Goal: Task Accomplishment & Management: Manage account settings

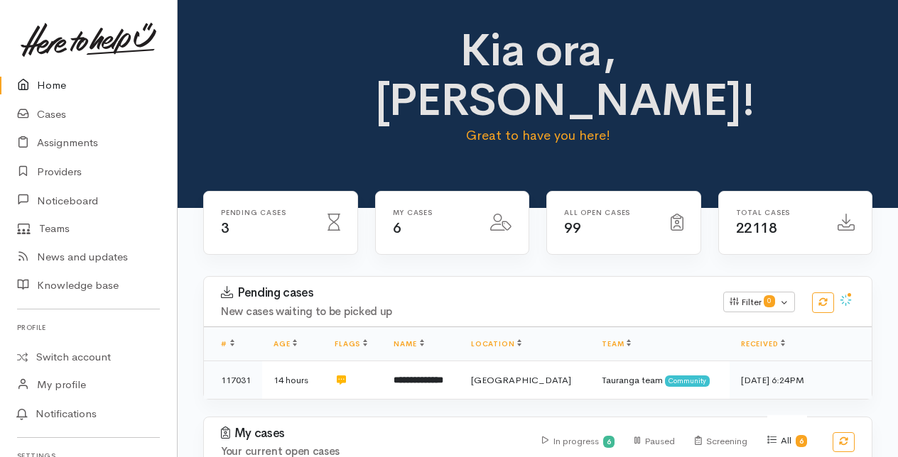
click at [56, 80] on link "Home" at bounding box center [88, 85] width 177 height 29
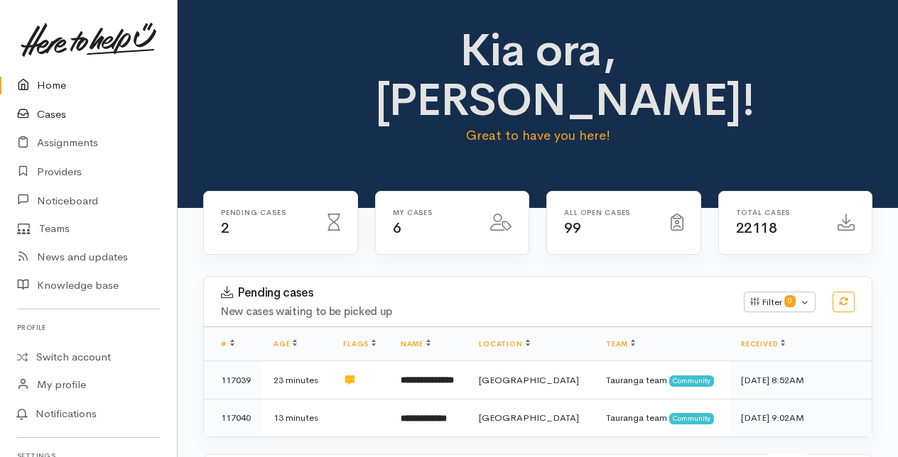
click at [47, 112] on link "Cases" at bounding box center [88, 114] width 177 height 29
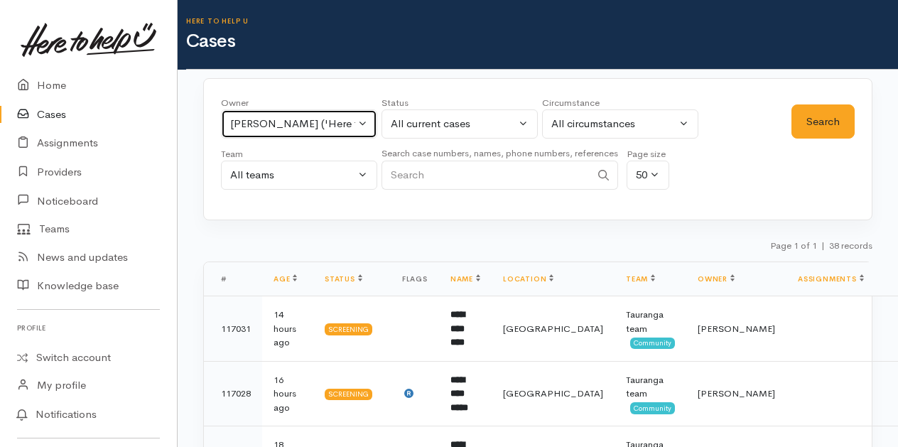
click at [364, 120] on button "Rachel Proctor ('Here to help u')" at bounding box center [299, 123] width 156 height 29
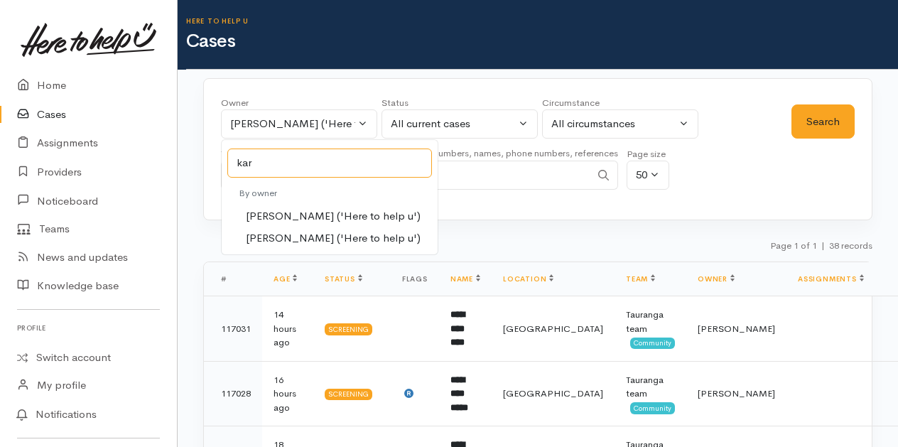
type input "kar"
drag, startPoint x: 273, startPoint y: 216, endPoint x: 575, endPoint y: 168, distance: 305.7
click at [284, 215] on span "Karli Morris ('Here to help u')" at bounding box center [333, 216] width 175 height 16
select select "435"
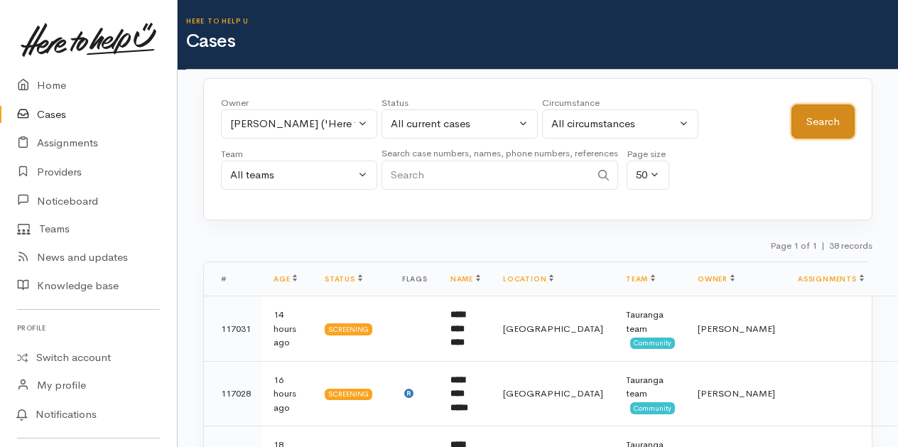
click at [803, 113] on button "Search" at bounding box center [822, 121] width 63 height 35
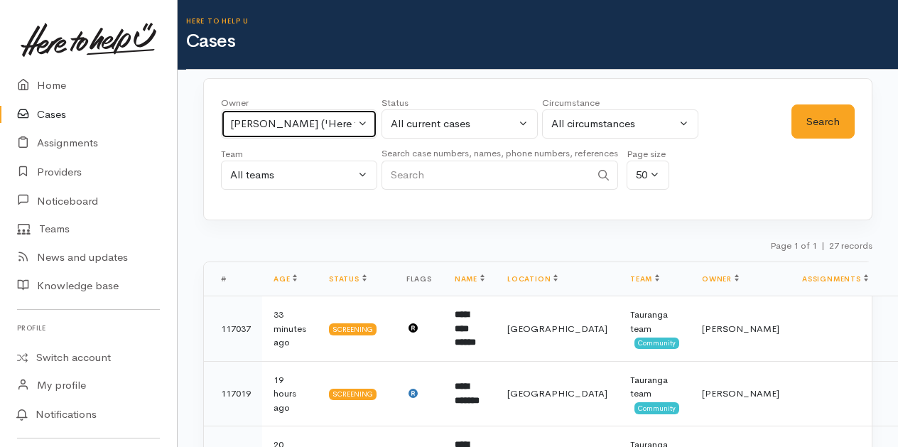
click at [359, 121] on button "Karli Morris ('Here to help u')" at bounding box center [299, 123] width 156 height 29
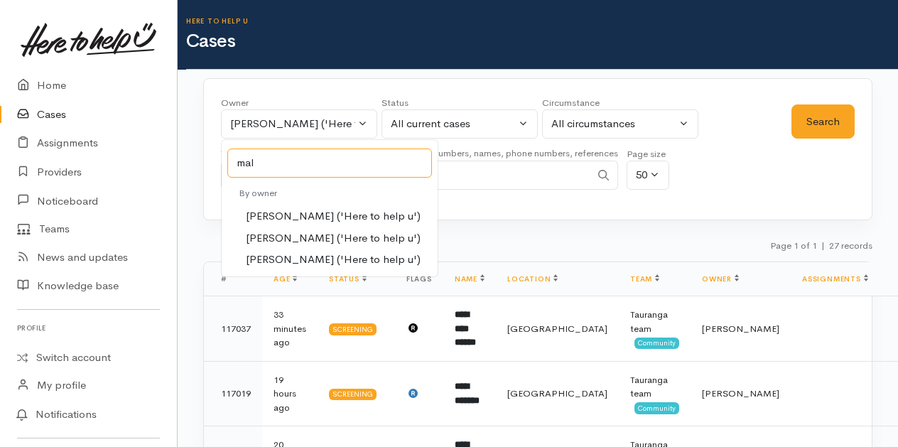
type input "mal"
drag, startPoint x: 287, startPoint y: 236, endPoint x: 332, endPoint y: 218, distance: 48.8
click at [290, 234] on span "Malia Stowers ('Here to help u')" at bounding box center [333, 238] width 175 height 16
select select "1613"
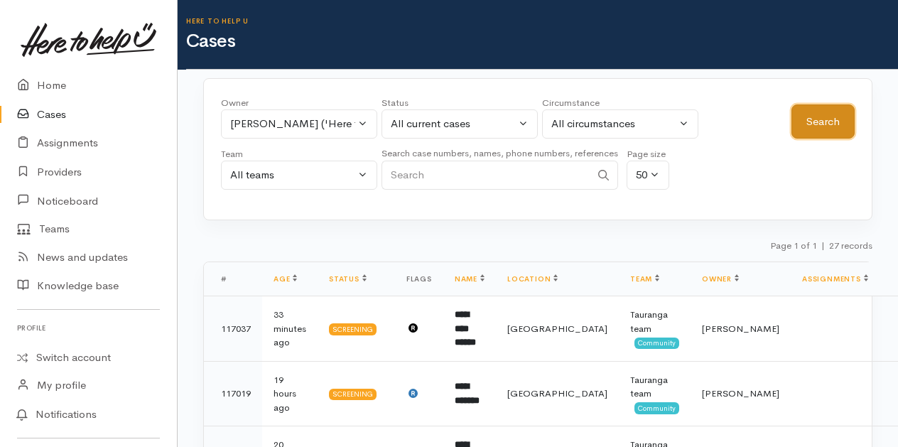
click at [822, 129] on button "Search" at bounding box center [822, 121] width 63 height 35
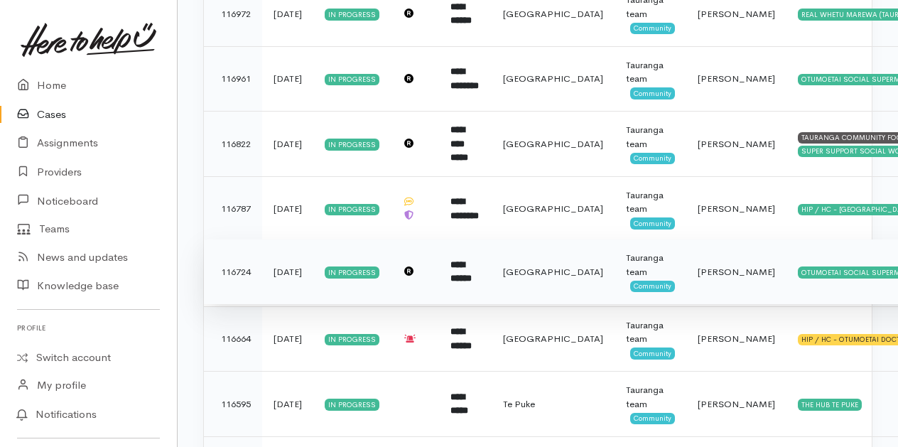
scroll to position [727, 0]
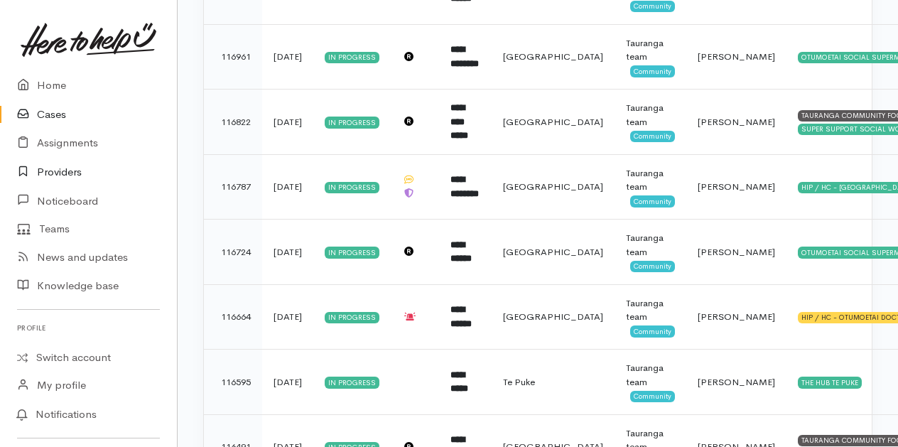
click at [64, 172] on link "Providers" at bounding box center [88, 172] width 177 height 29
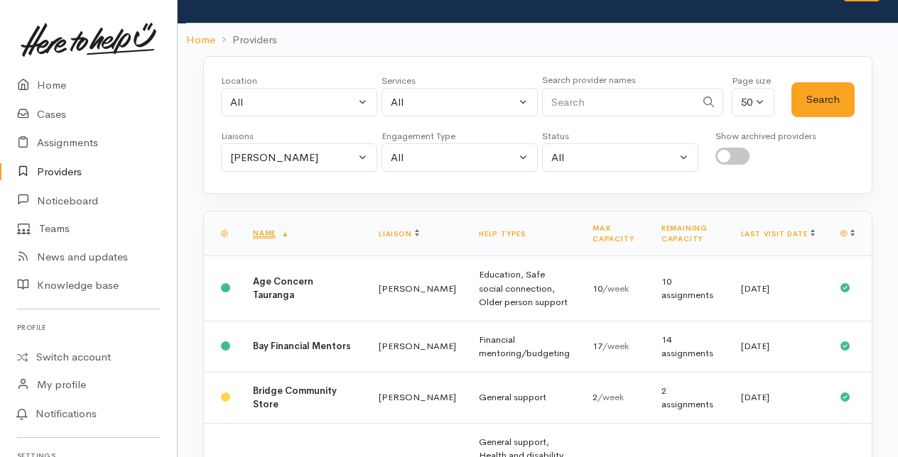
scroll to position [71, 0]
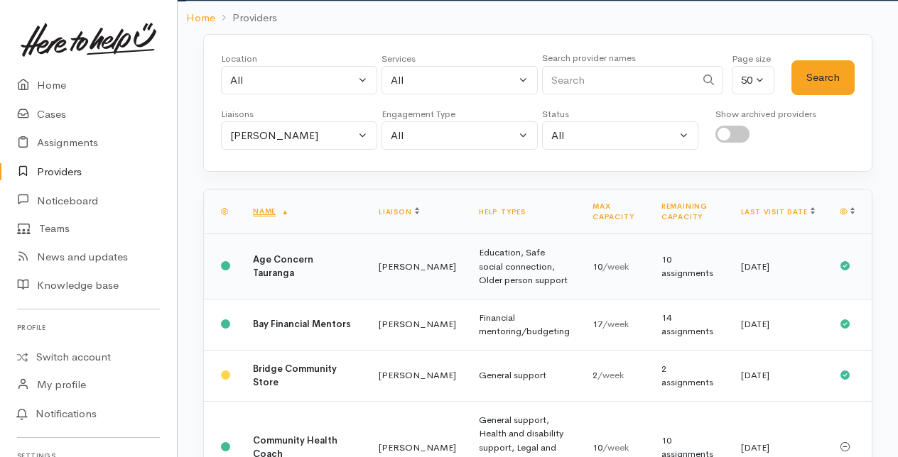
click at [272, 263] on b "Age Concern Tauranga" at bounding box center [283, 267] width 60 height 26
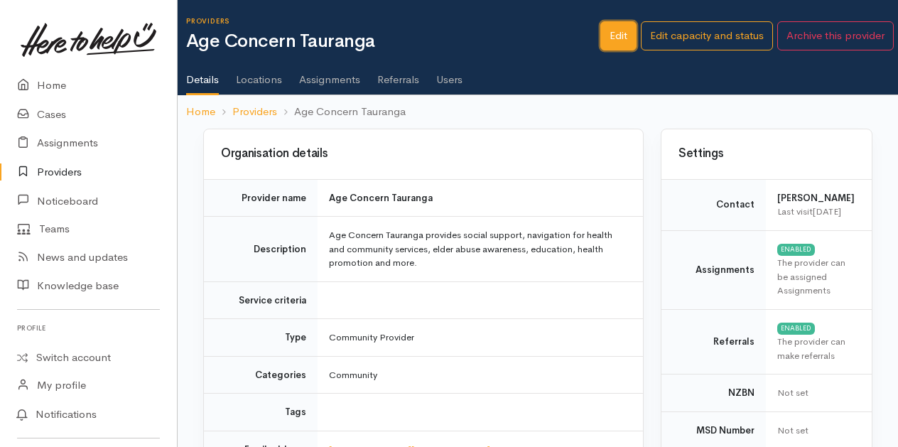
click at [623, 35] on link "Edit" at bounding box center [618, 35] width 36 height 29
click at [617, 31] on link "Edit" at bounding box center [618, 35] width 36 height 29
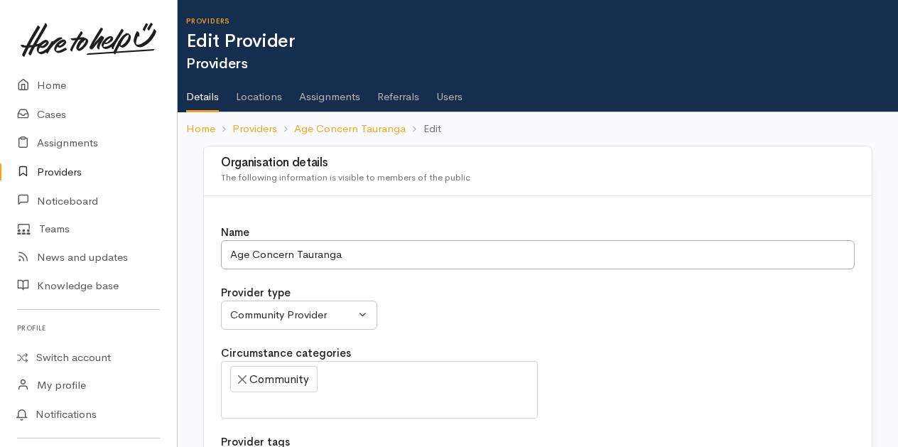
select select
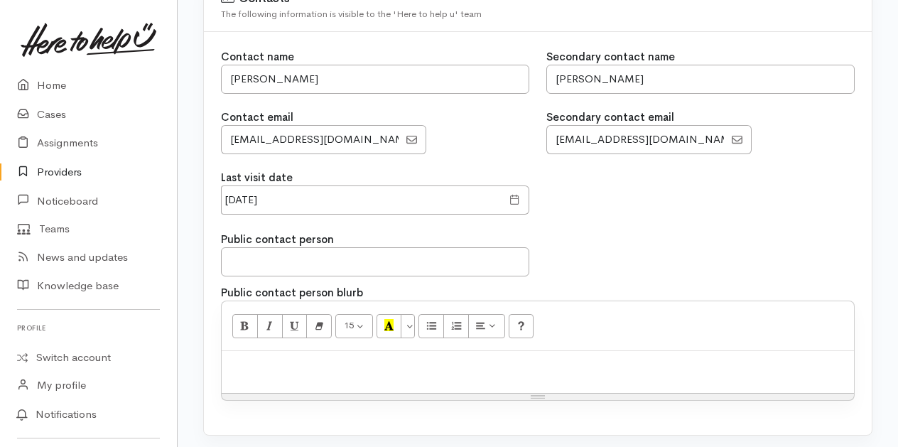
scroll to position [1279, 0]
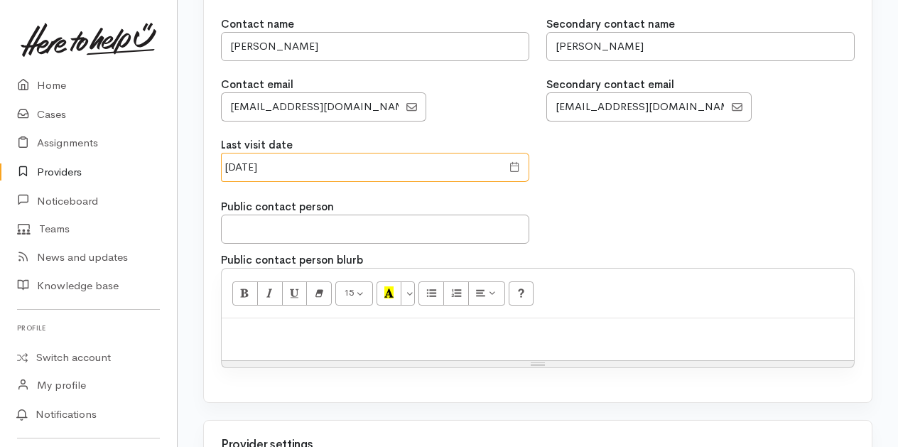
click at [300, 153] on input "[DATE]" at bounding box center [361, 167] width 281 height 29
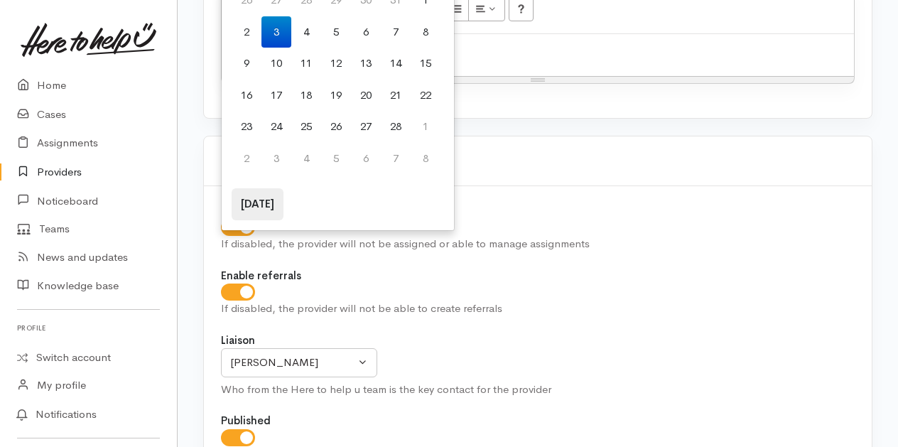
click at [250, 200] on th "[DATE]" at bounding box center [258, 204] width 52 height 32
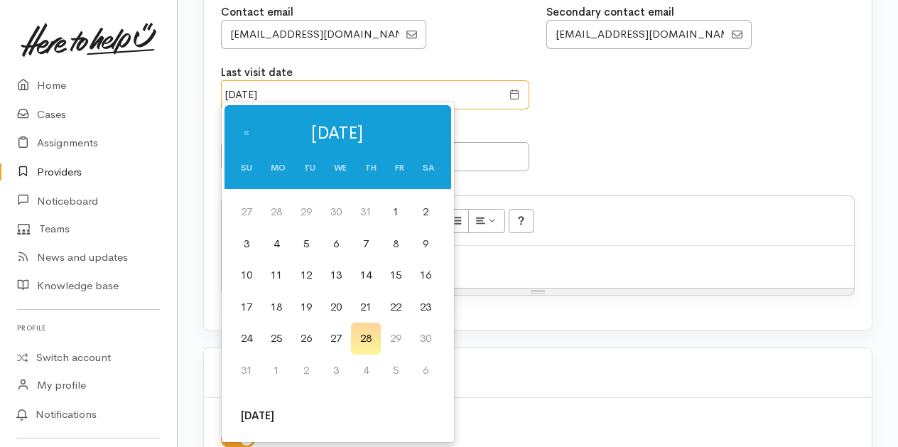
scroll to position [1357, 0]
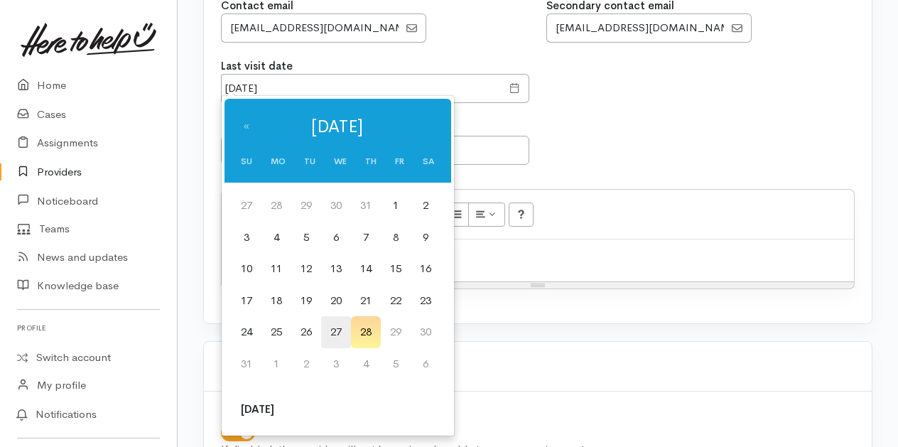
click at [337, 332] on td "27" at bounding box center [336, 332] width 30 height 32
type input "[DATE]"
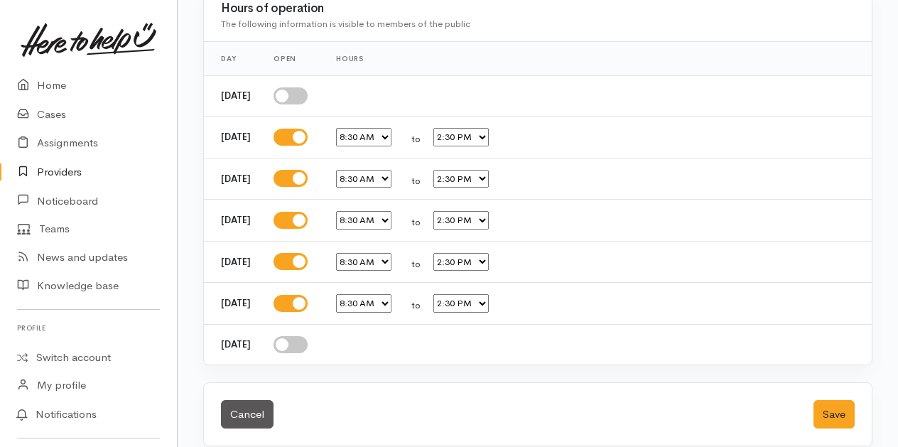
scroll to position [2582, 0]
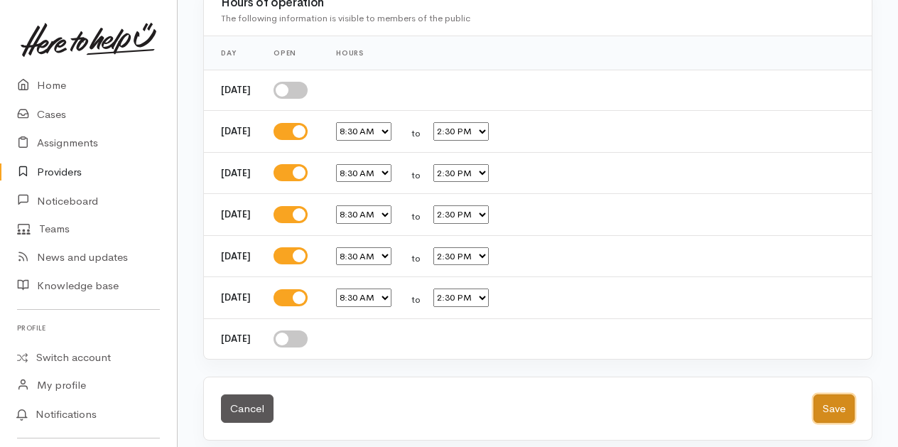
click at [845, 398] on button "Save" at bounding box center [833, 408] width 41 height 29
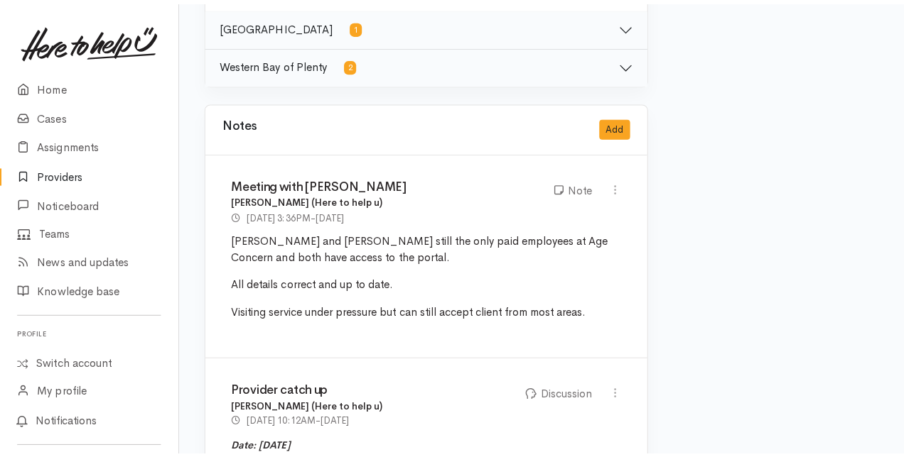
scroll to position [852, 0]
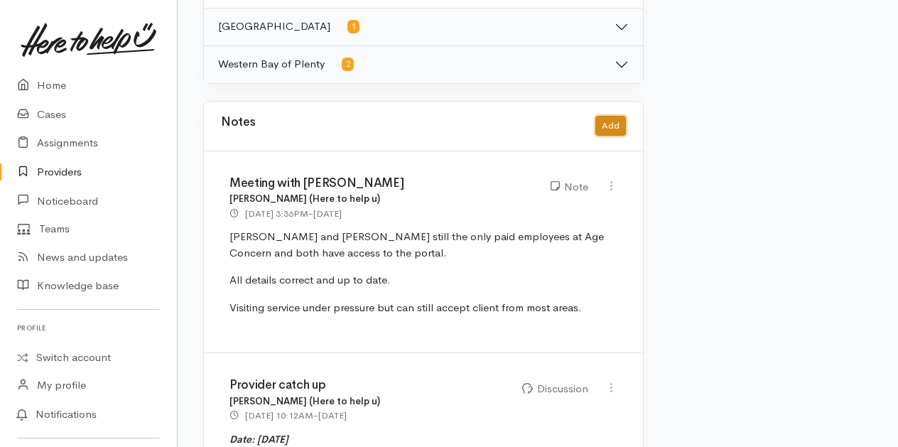
click at [625, 118] on button "Add" at bounding box center [610, 126] width 31 height 21
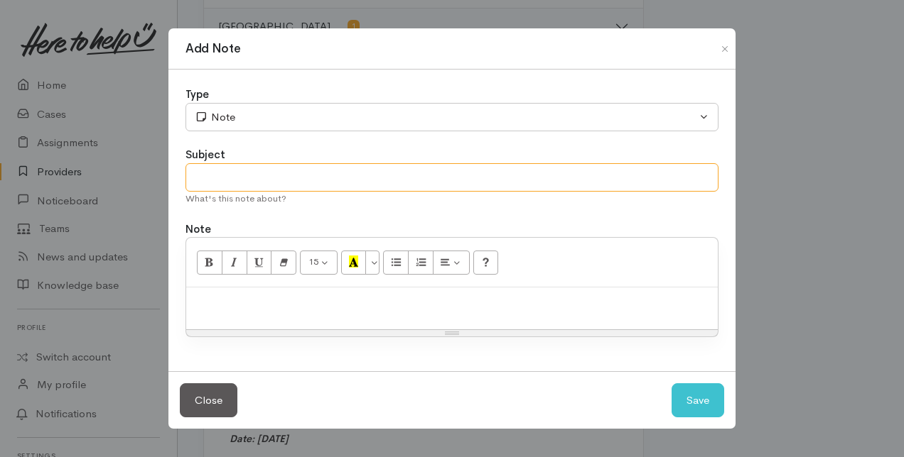
click at [227, 175] on input "text" at bounding box center [451, 177] width 533 height 29
type input "Provider Catch Up"
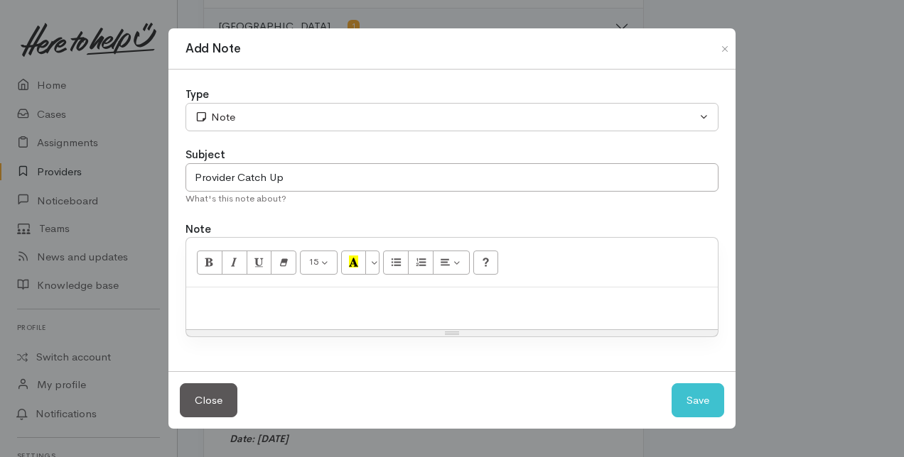
click at [213, 303] on p at bounding box center [451, 303] width 517 height 16
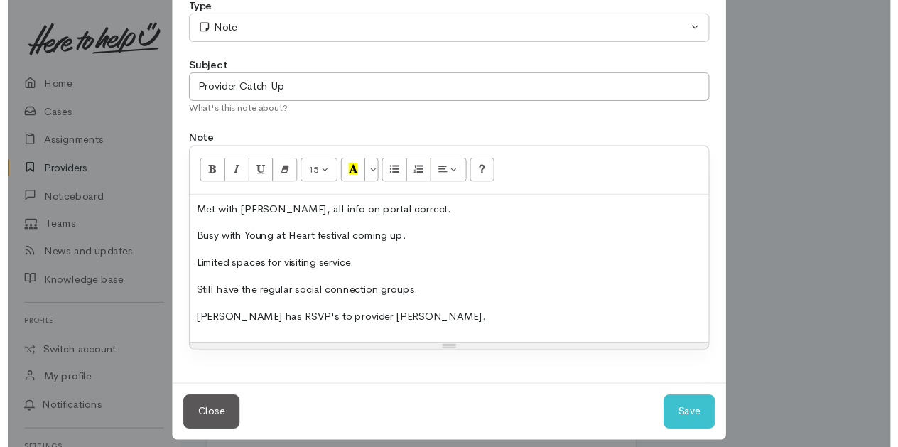
scroll to position [91, 0]
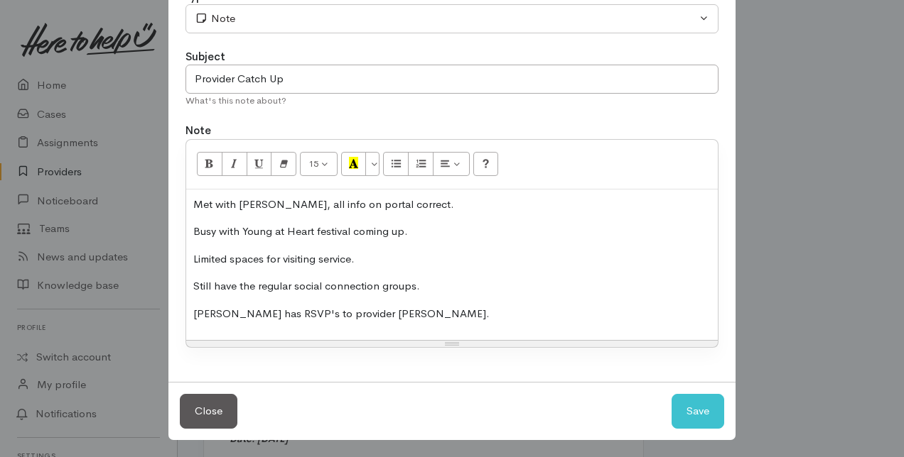
click at [275, 313] on p "Tanya has RSVP's to provider hui." at bounding box center [451, 314] width 517 height 16
click at [275, 311] on p "Tanya has RSVP's to provider hui." at bounding box center [451, 314] width 517 height 16
click at [270, 313] on p "Tanya has RSVP's to provider hui." at bounding box center [451, 314] width 517 height 16
click at [270, 308] on p "Tanya has RSVP's to provider hui." at bounding box center [451, 314] width 517 height 16
click at [277, 312] on p "Tanya has RSVP'ds to provider hui." at bounding box center [451, 314] width 517 height 16
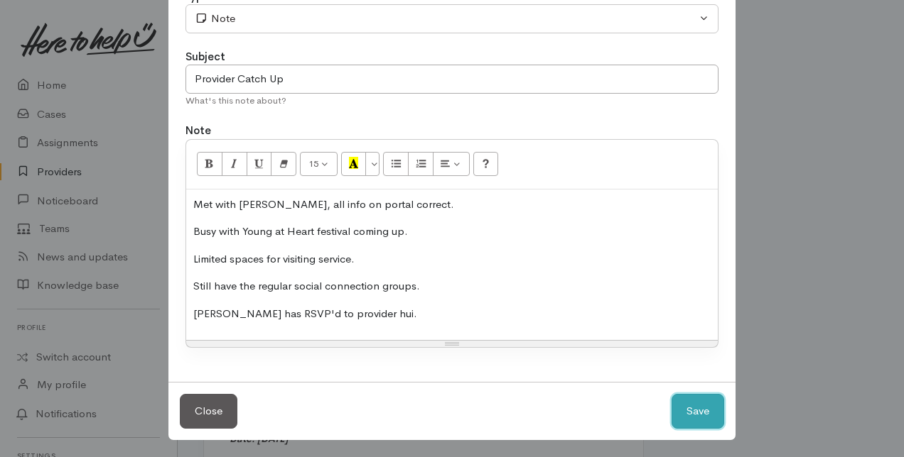
click at [697, 402] on button "Save" at bounding box center [697, 411] width 53 height 35
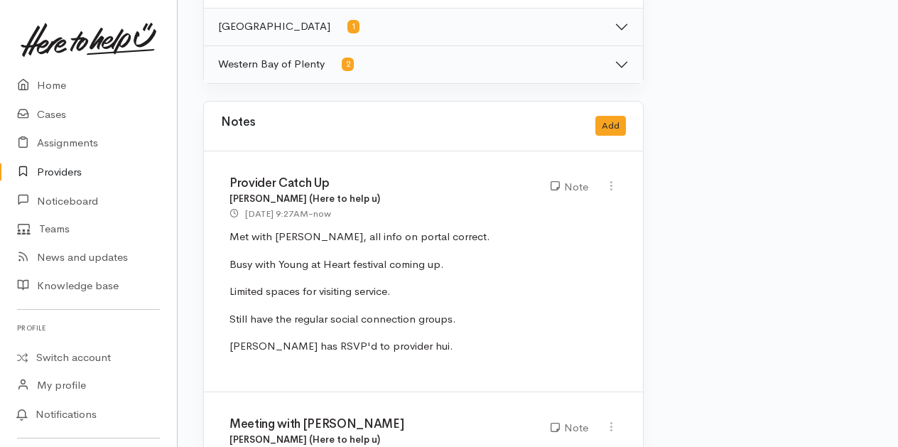
click at [66, 176] on link "Providers" at bounding box center [88, 172] width 177 height 29
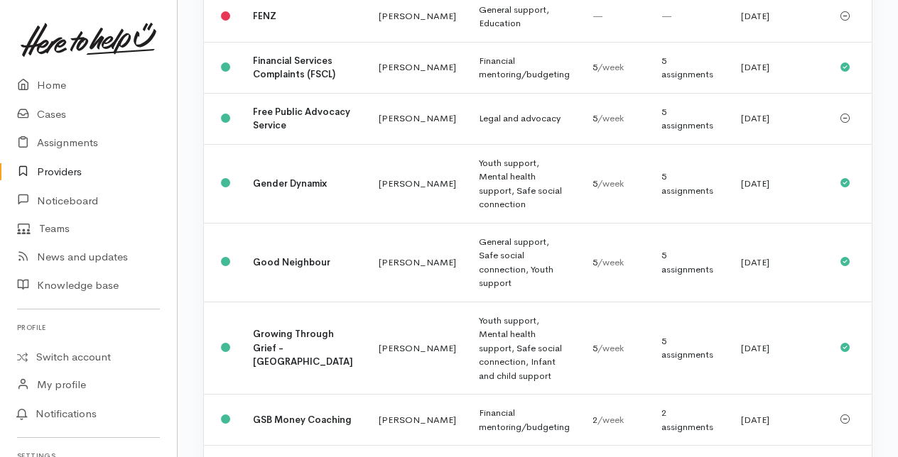
scroll to position [710, 0]
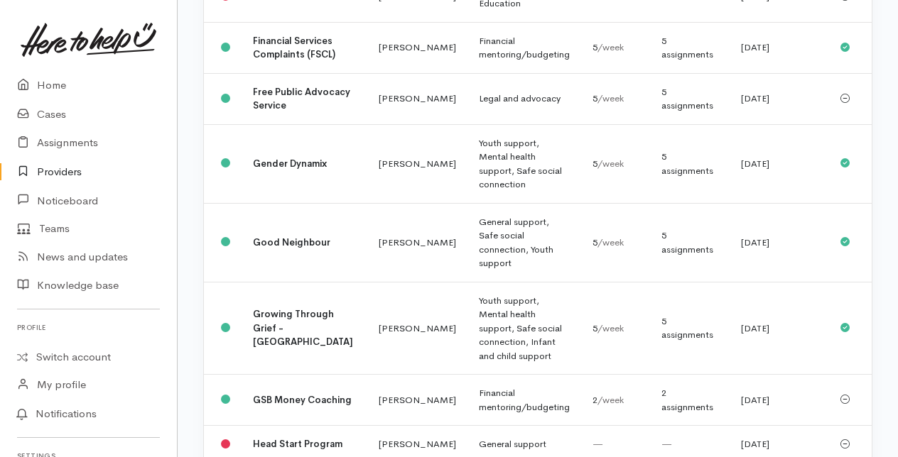
click at [266, 249] on b "Good Neighbour" at bounding box center [291, 243] width 77 height 12
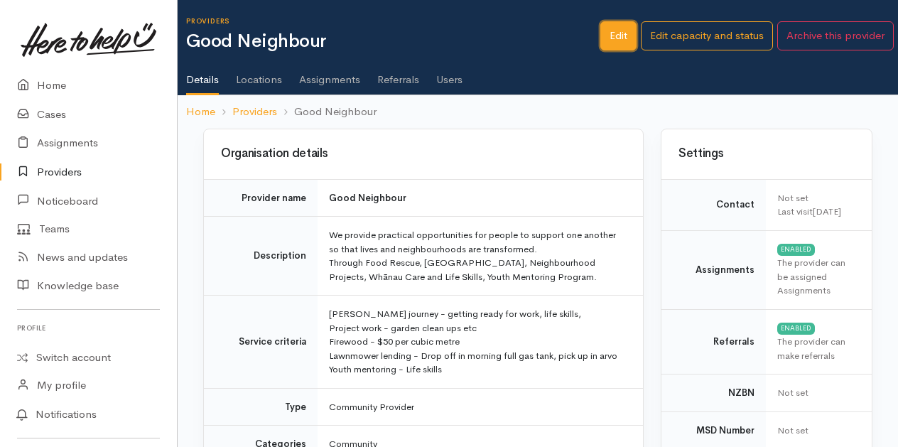
click at [624, 33] on link "Edit" at bounding box center [618, 35] width 36 height 29
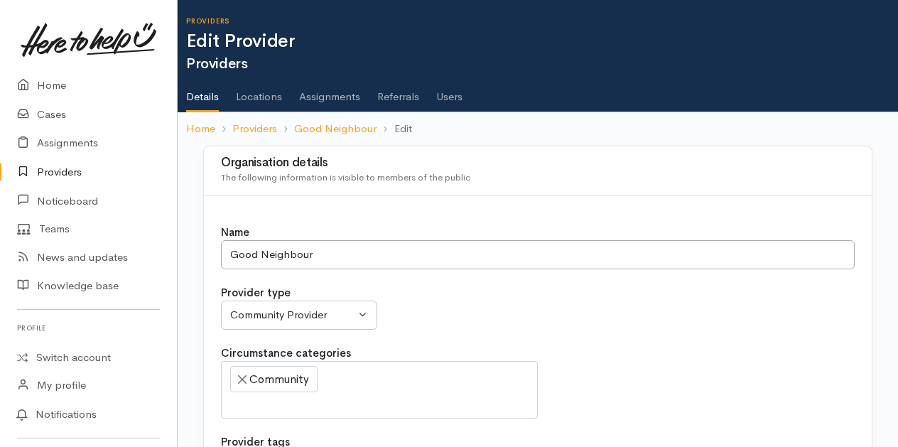
select select
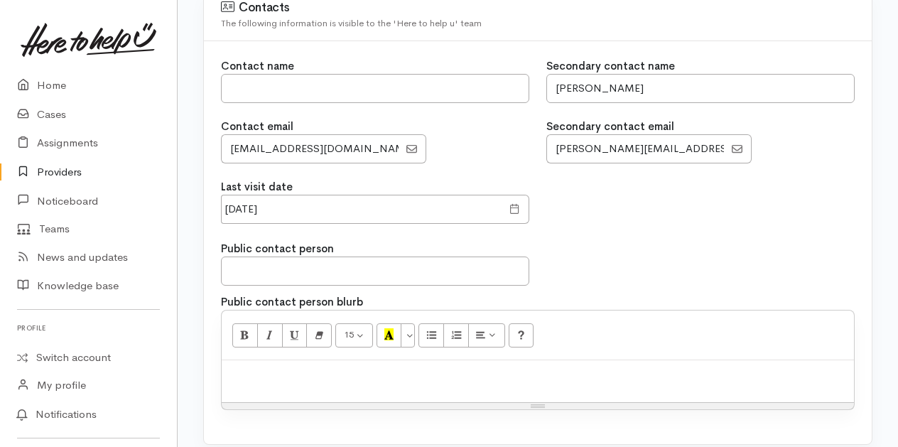
scroll to position [1279, 0]
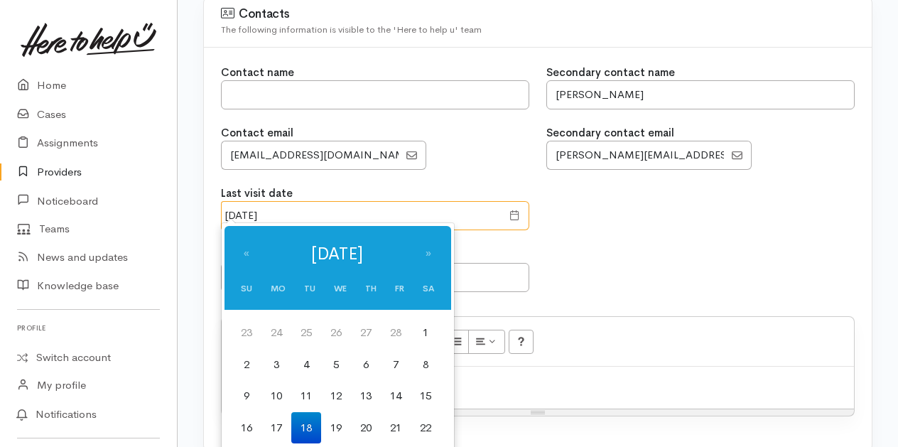
click at [315, 210] on input "18 Mar 2025" at bounding box center [361, 215] width 281 height 29
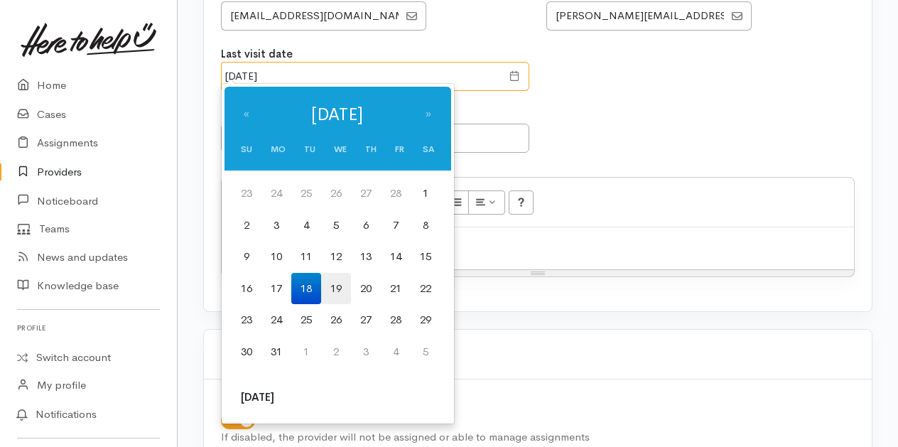
scroll to position [1421, 0]
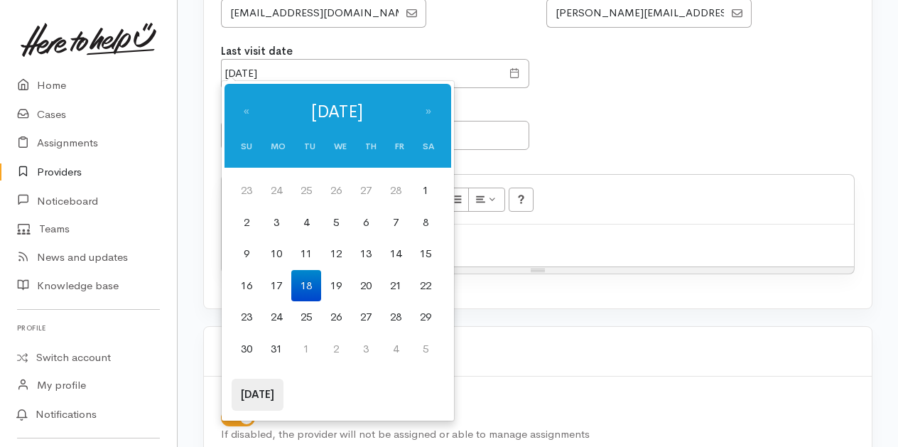
click at [253, 392] on th "Today" at bounding box center [258, 395] width 52 height 32
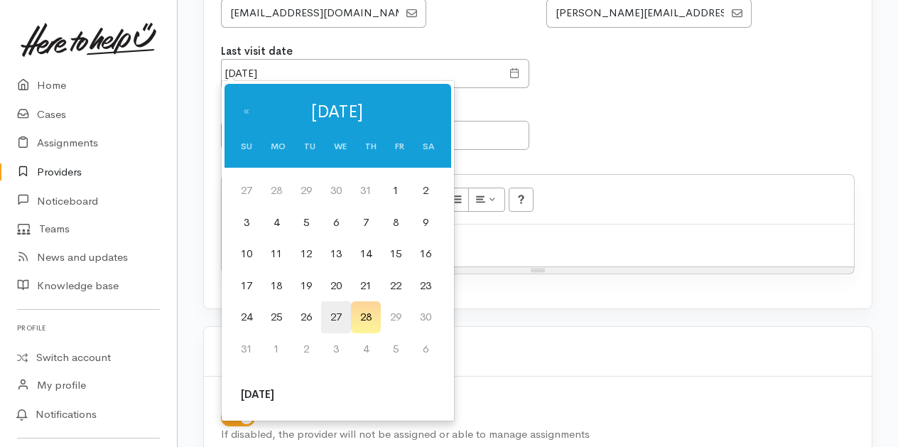
click at [336, 310] on td "27" at bounding box center [336, 317] width 30 height 32
type input "27 Aug 2025"
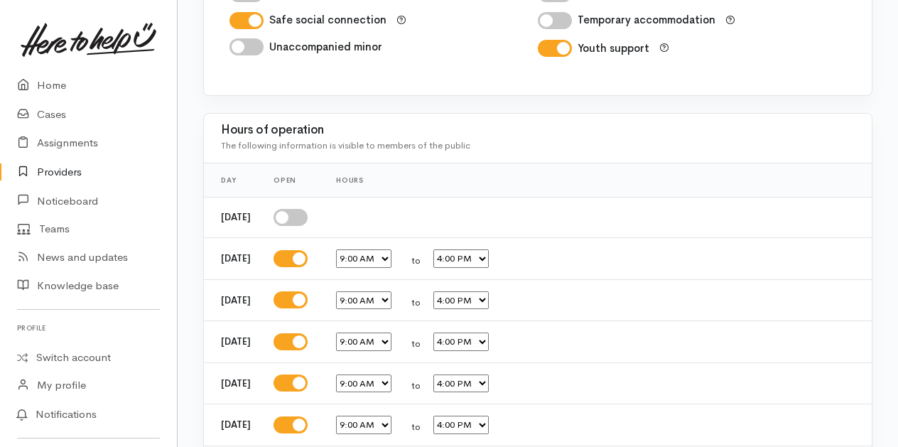
scroll to position [2630, 0]
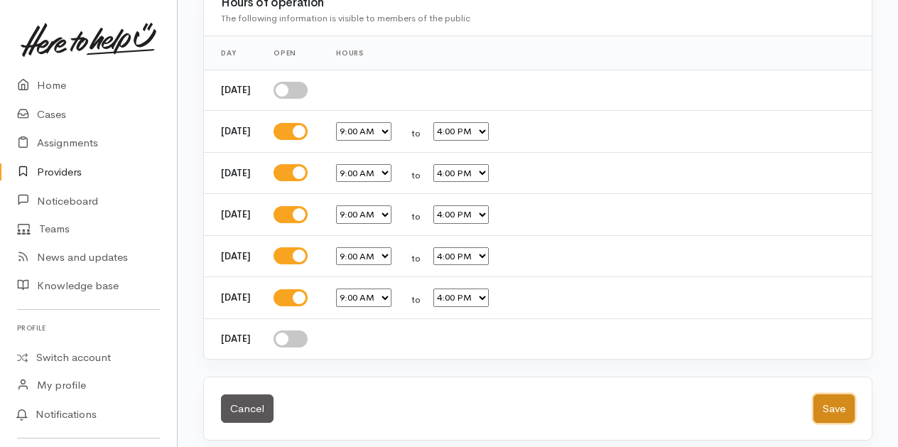
click at [841, 399] on button "Save" at bounding box center [833, 408] width 41 height 29
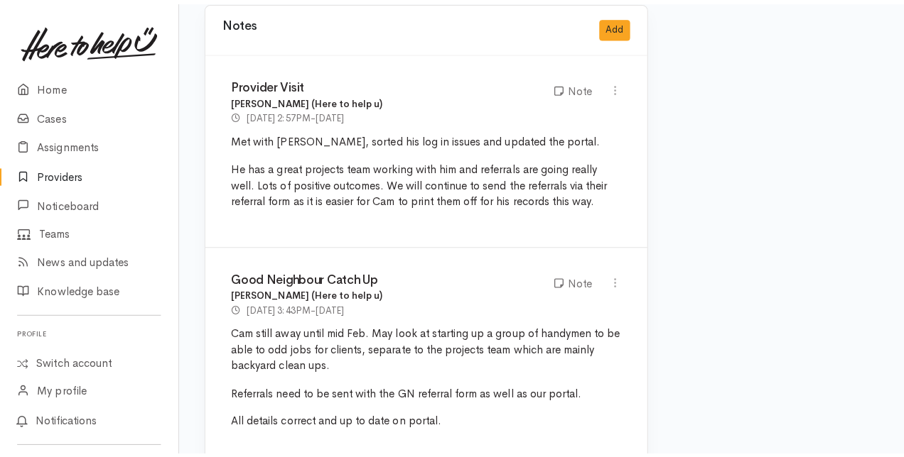
scroll to position [923, 0]
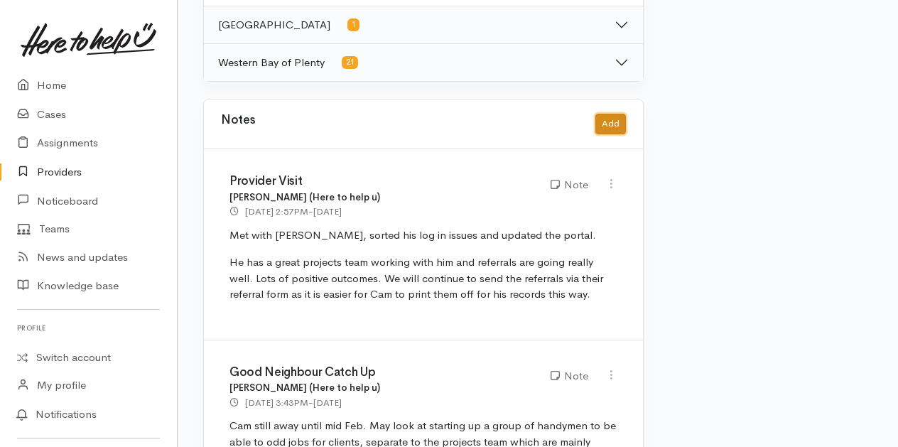
click at [615, 114] on button "Add" at bounding box center [610, 124] width 31 height 21
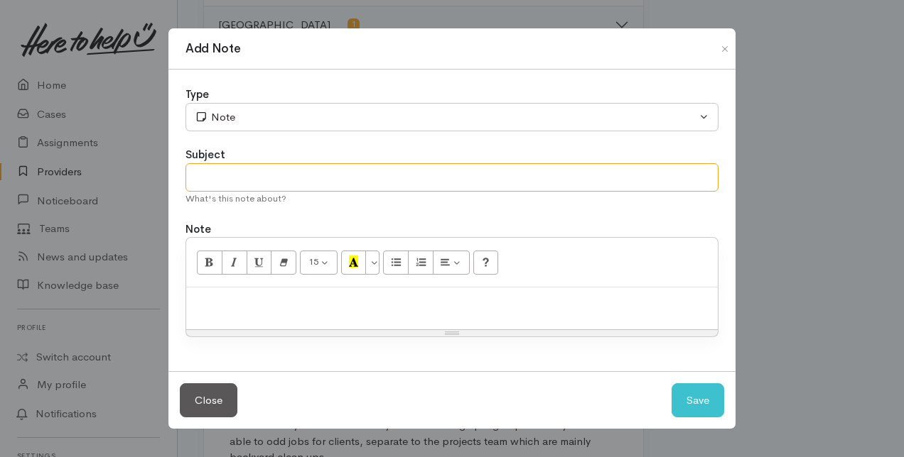
click at [209, 181] on input "text" at bounding box center [451, 177] width 533 height 29
type input "Provider Catch Up"
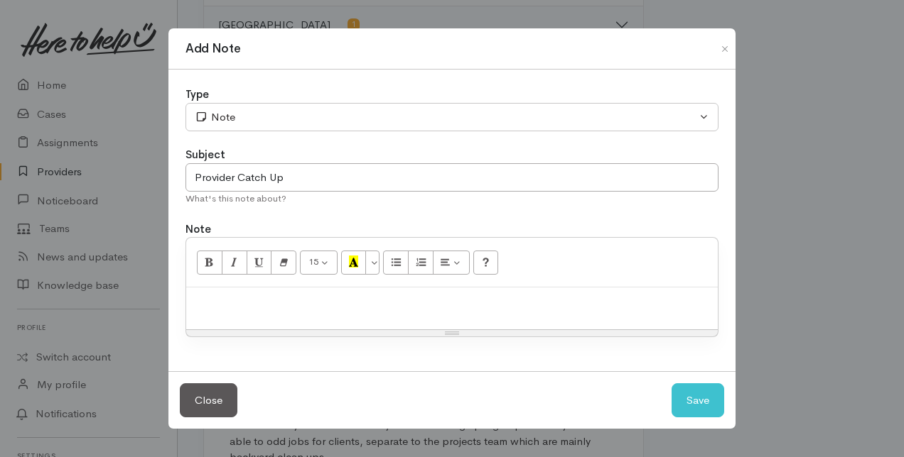
click at [206, 308] on p at bounding box center [451, 303] width 517 height 16
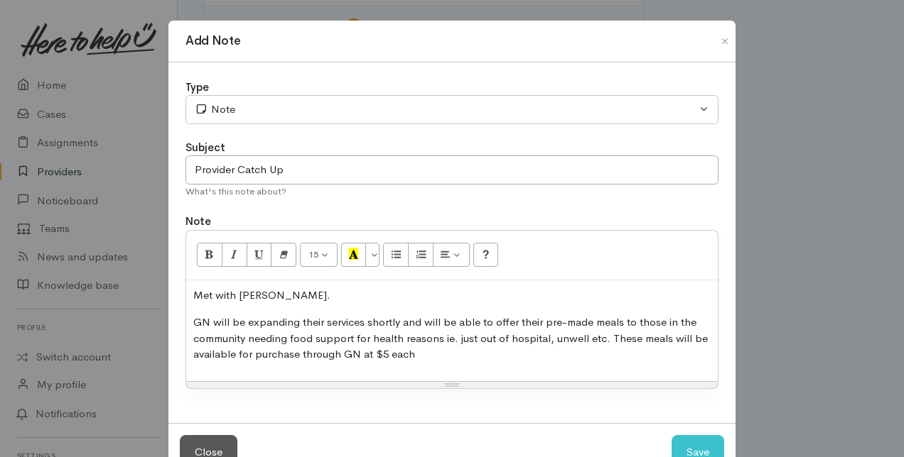
click at [407, 352] on p "GN will be expanding their services shortly and will be able to offer their pre…" at bounding box center [451, 339] width 517 height 48
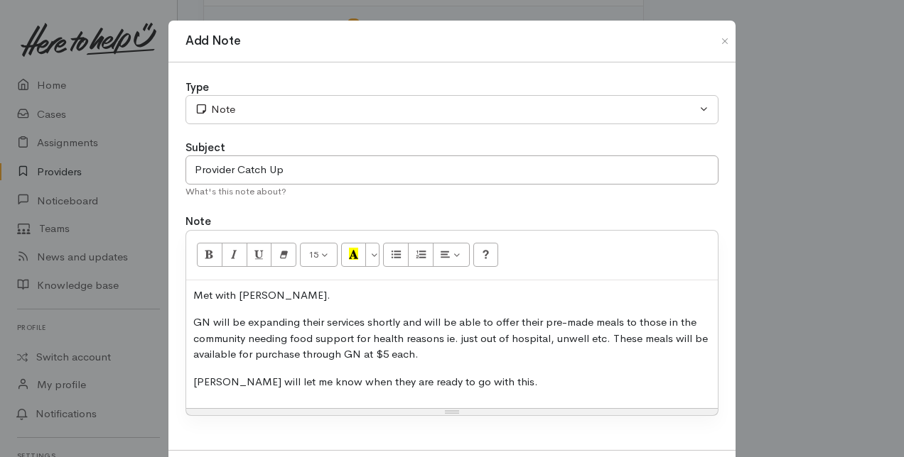
click at [422, 358] on p "GN will be expanding their services shortly and will be able to offer their pre…" at bounding box center [451, 339] width 517 height 48
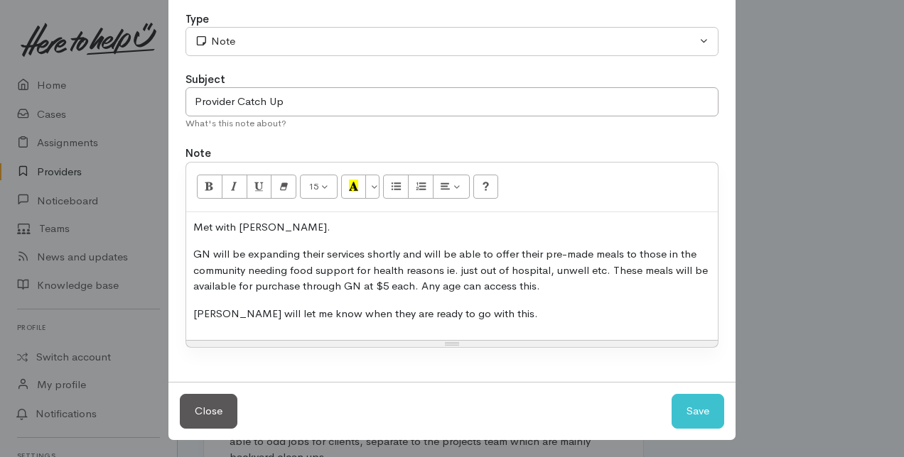
click at [491, 307] on p "Renee will let me know when they are ready to go with this." at bounding box center [451, 314] width 517 height 16
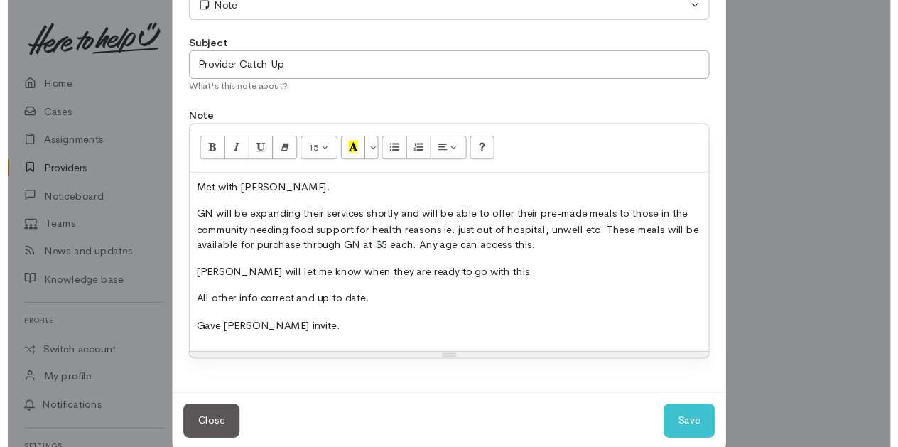
scroll to position [123, 0]
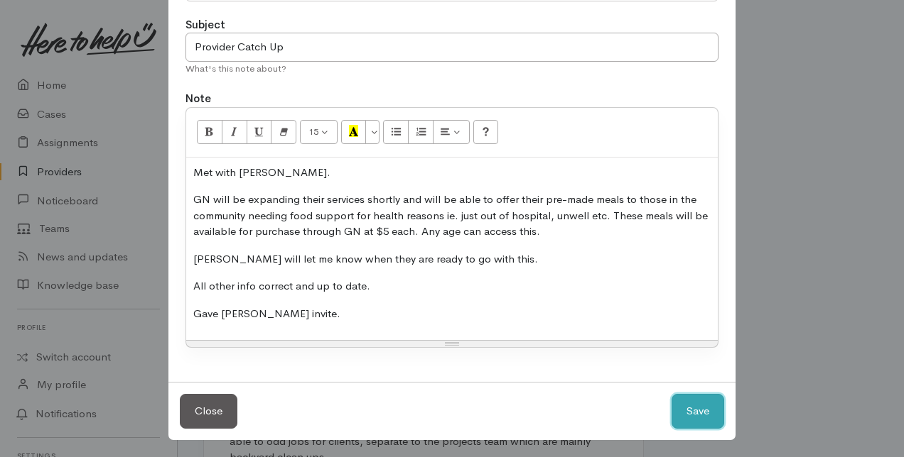
click at [692, 408] on button "Save" at bounding box center [697, 411] width 53 height 35
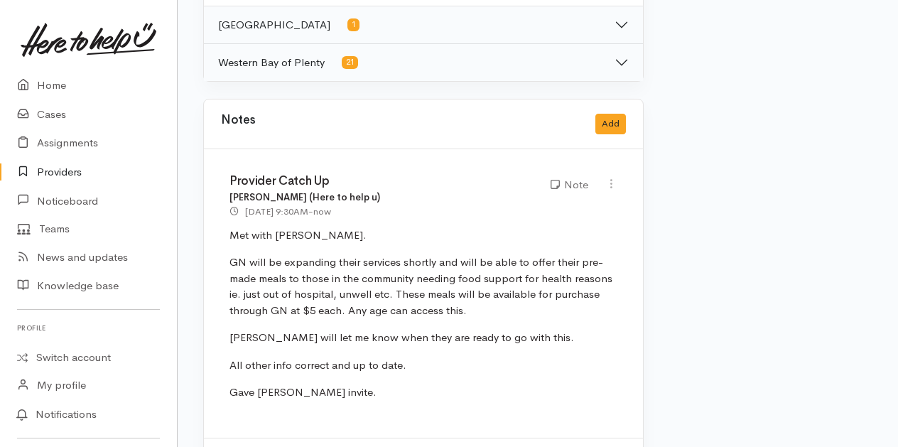
click at [47, 174] on link "Providers" at bounding box center [88, 172] width 177 height 29
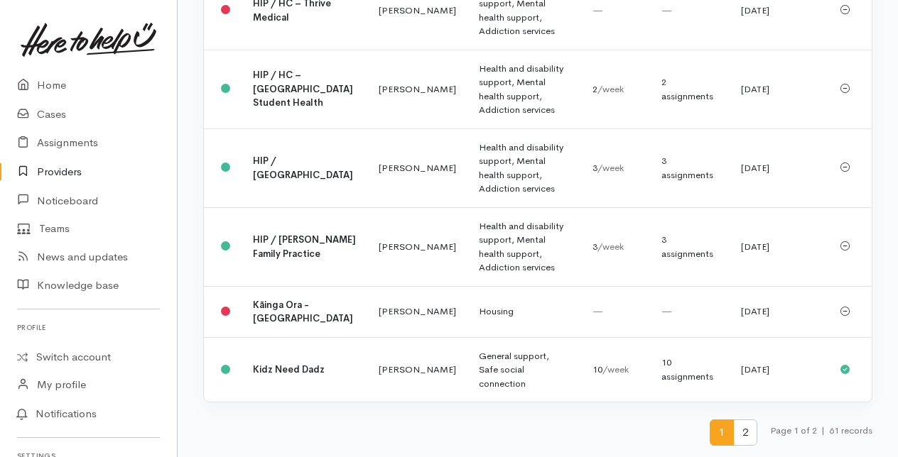
scroll to position [3927, 0]
click at [264, 303] on b "Kāinga Ora - [GEOGRAPHIC_DATA]" at bounding box center [303, 312] width 100 height 26
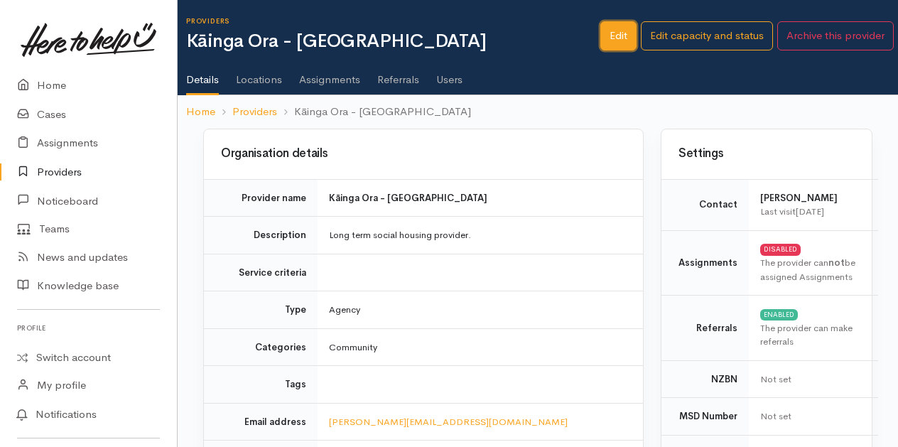
click at [617, 30] on link "Edit" at bounding box center [618, 35] width 36 height 29
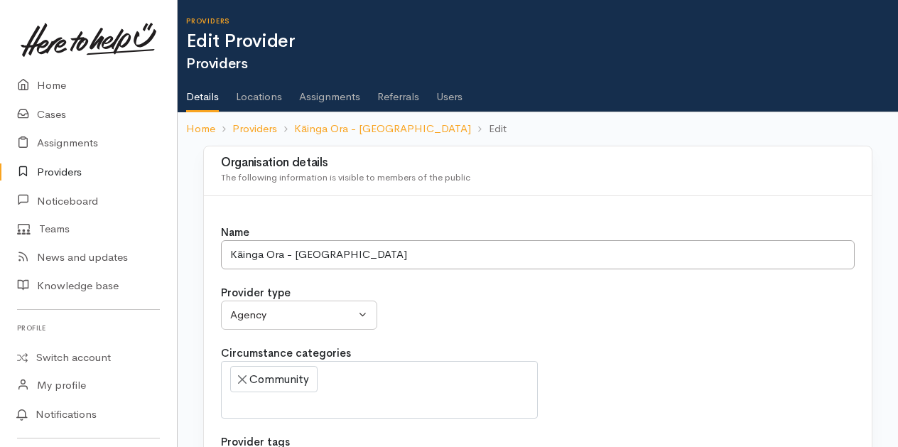
select select
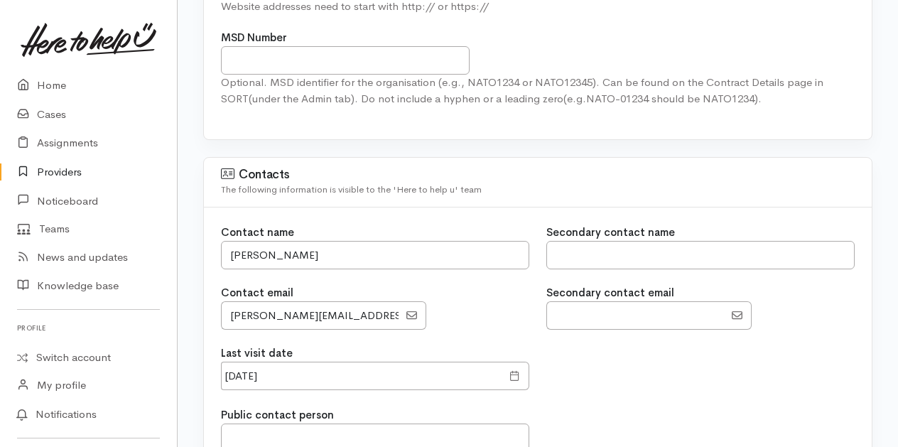
scroll to position [1137, 0]
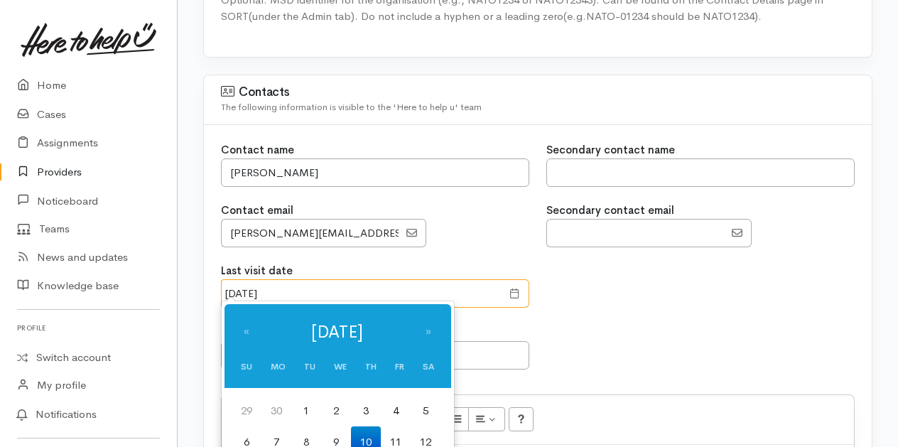
click at [297, 283] on input "10 Jul 2025" at bounding box center [361, 293] width 281 height 29
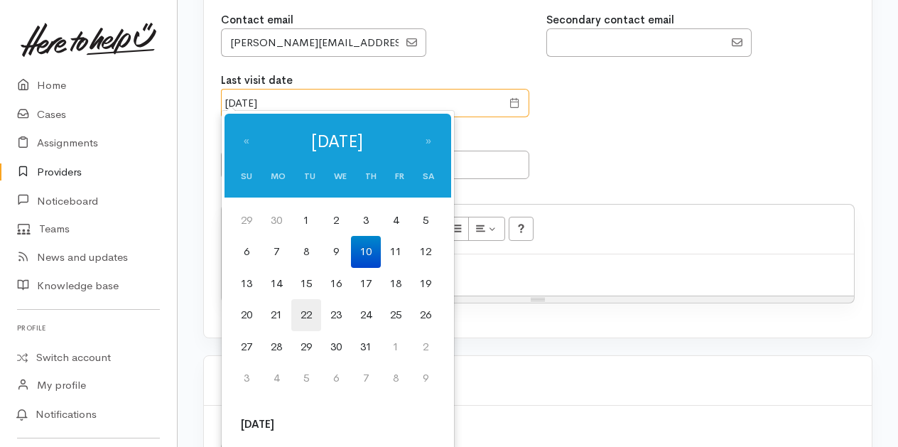
scroll to position [1350, 0]
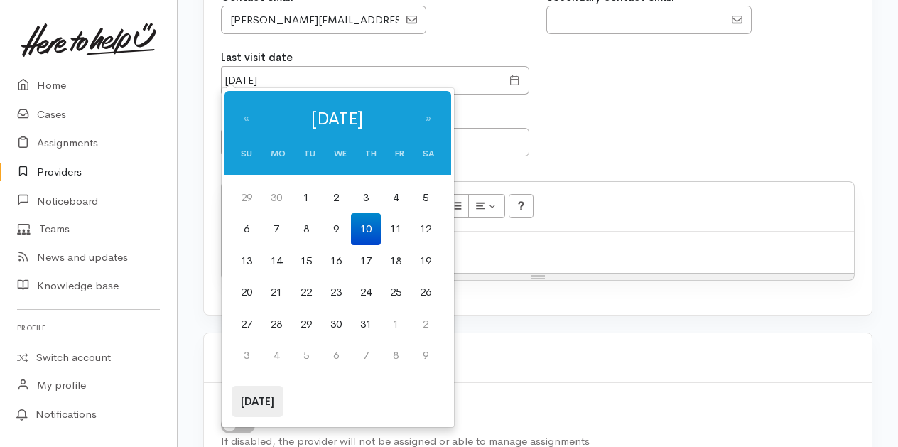
click at [251, 403] on th "Today" at bounding box center [258, 402] width 52 height 32
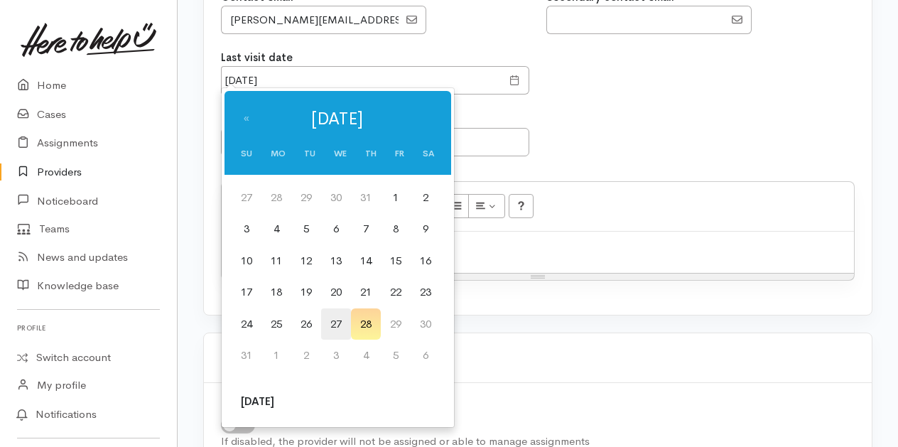
click at [342, 326] on td "27" at bounding box center [336, 324] width 30 height 32
type input "27 Aug 2025"
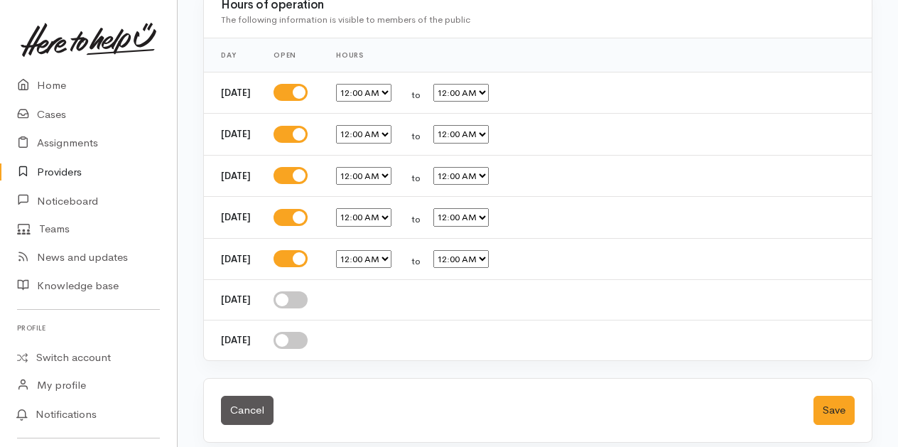
scroll to position [2566, 0]
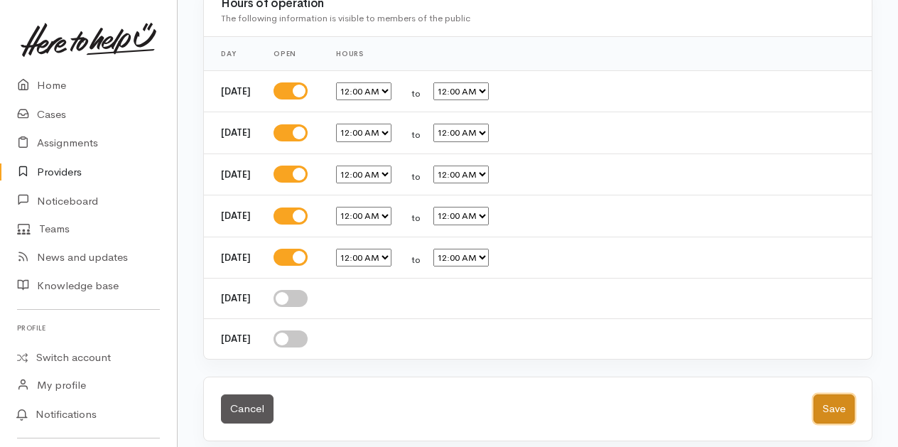
click at [833, 395] on button "Save" at bounding box center [833, 408] width 41 height 29
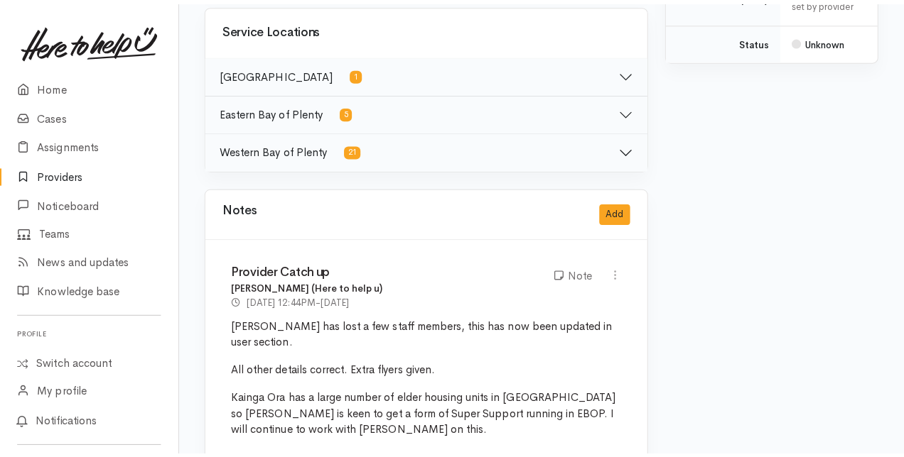
scroll to position [710, 0]
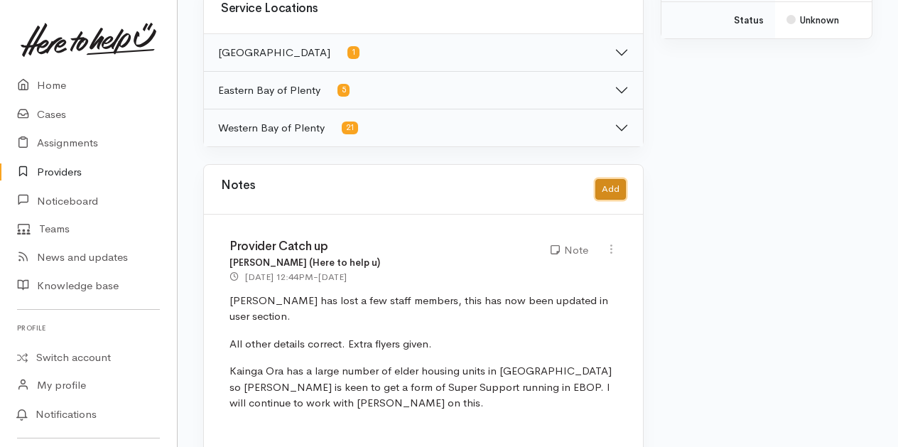
click at [619, 188] on button "Add" at bounding box center [610, 189] width 31 height 21
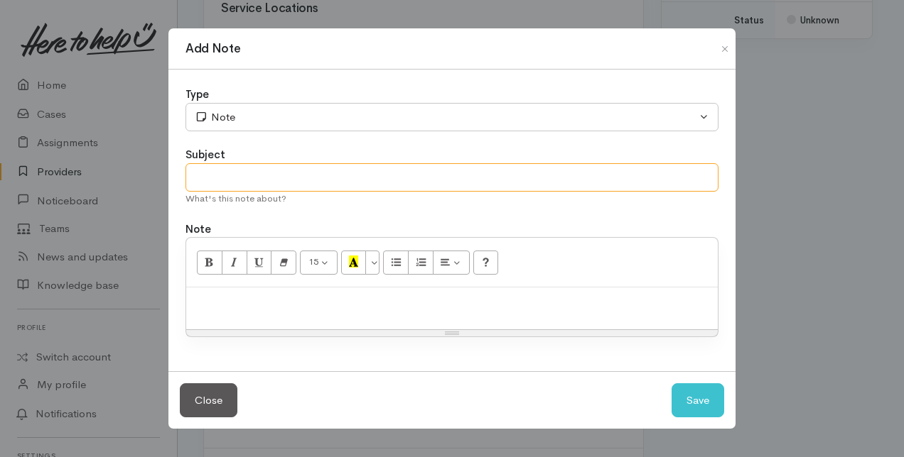
click at [246, 187] on input "text" at bounding box center [451, 177] width 533 height 29
type input "Provider Catch Up"
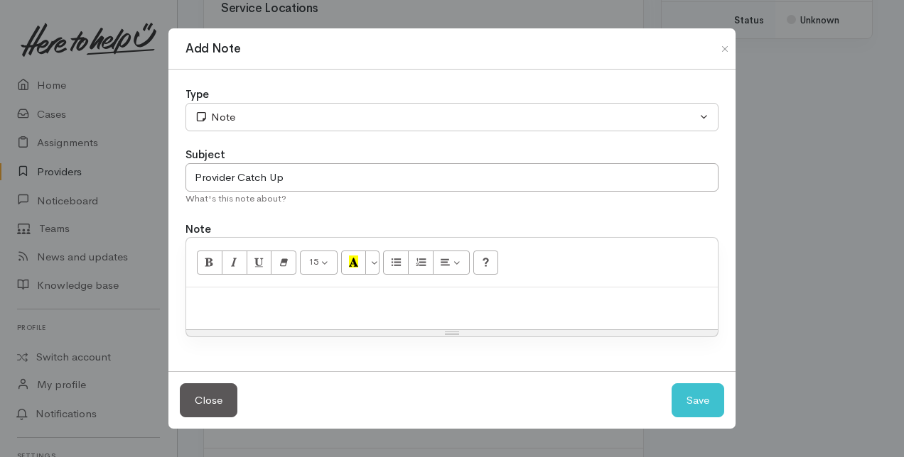
click at [232, 301] on p at bounding box center [451, 303] width 517 height 16
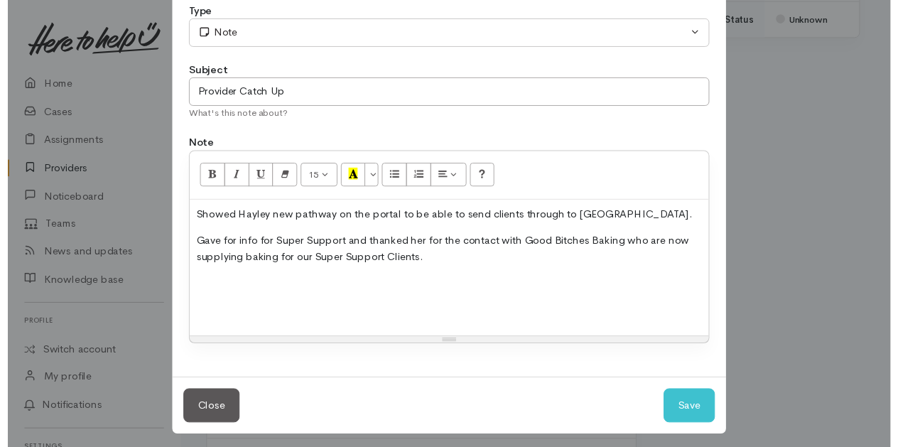
scroll to position [80, 0]
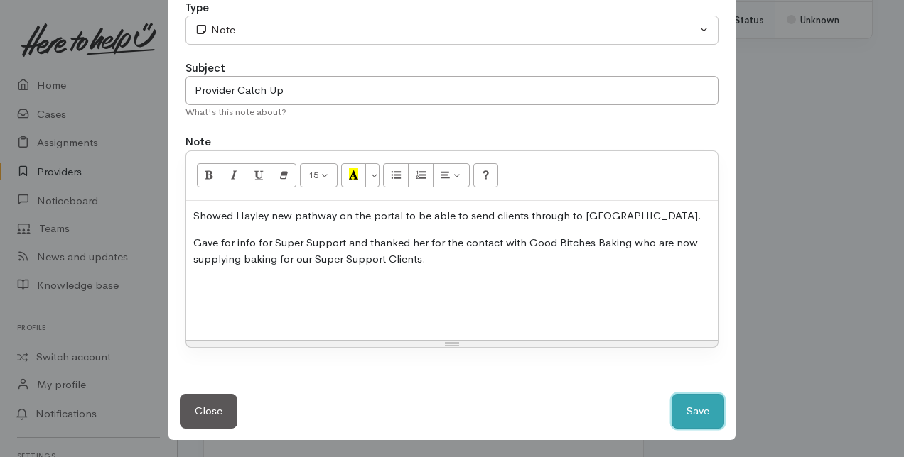
click at [683, 413] on button "Save" at bounding box center [697, 411] width 53 height 35
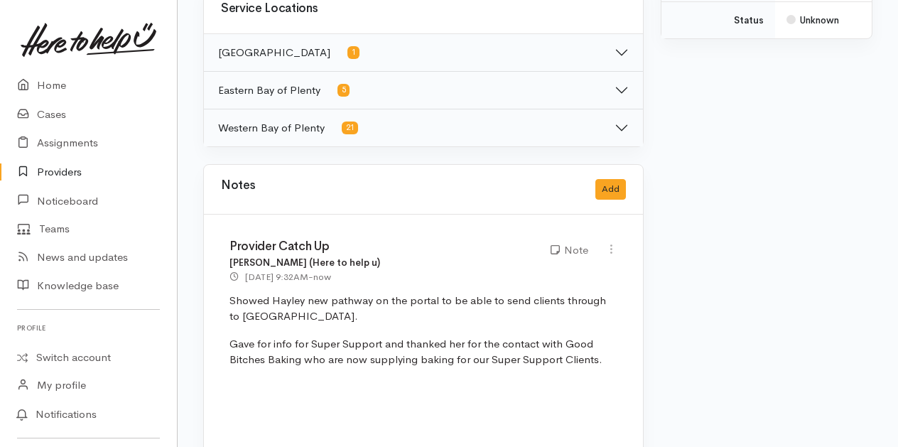
click at [76, 168] on link "Providers" at bounding box center [88, 172] width 177 height 29
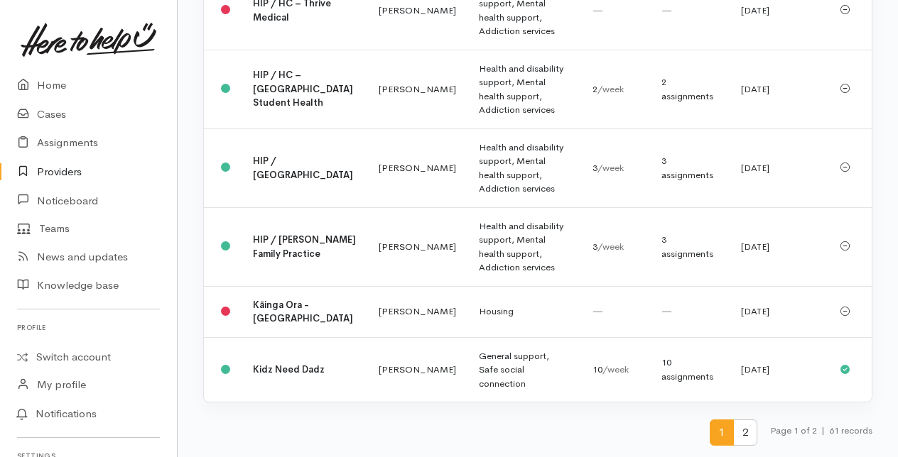
scroll to position [3927, 0]
click at [742, 428] on span "2" at bounding box center [745, 433] width 24 height 26
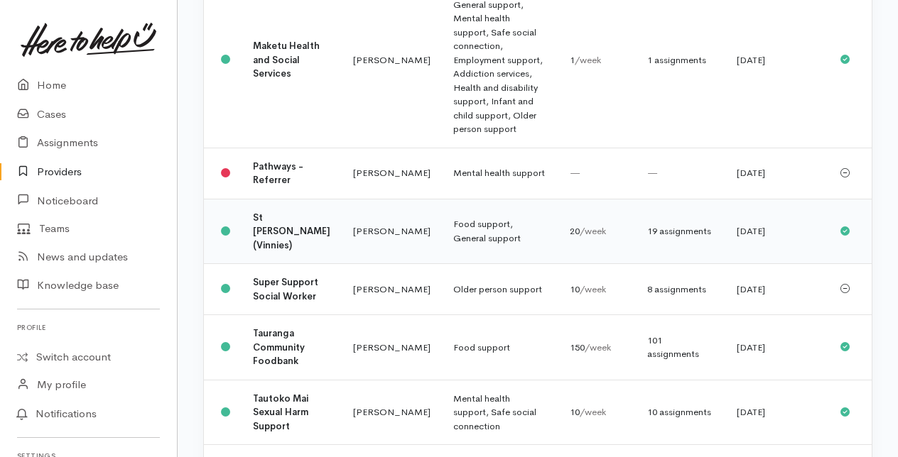
scroll to position [355, 0]
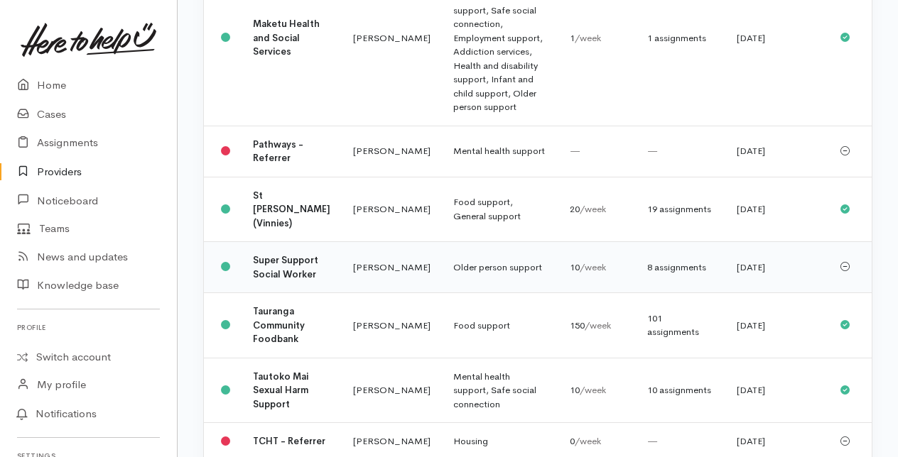
click at [281, 293] on td "Super Support Social Worker" at bounding box center [292, 267] width 100 height 51
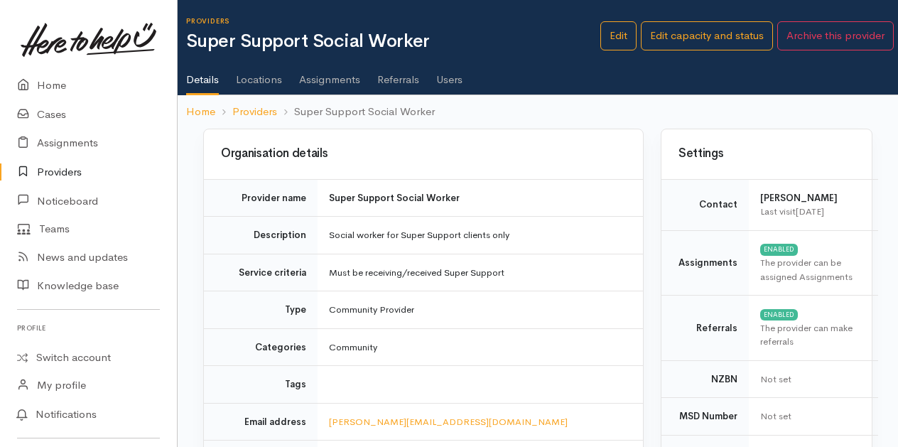
click at [450, 77] on link "Users" at bounding box center [449, 75] width 26 height 40
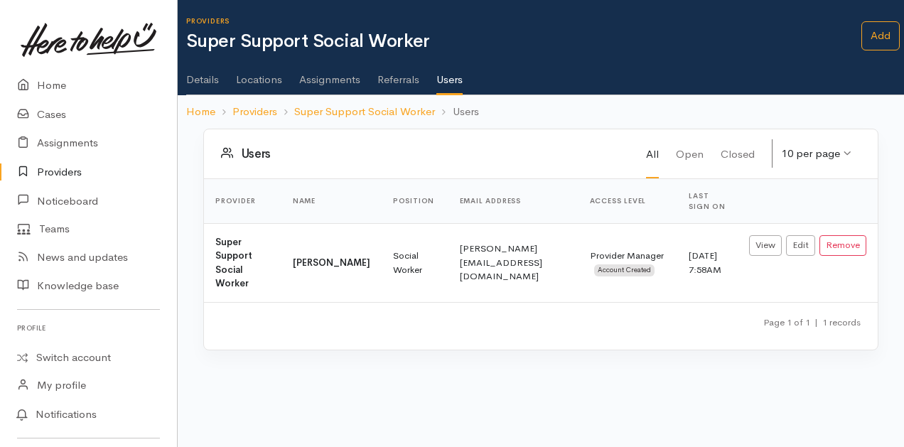
click at [205, 82] on link "Details" at bounding box center [202, 75] width 33 height 40
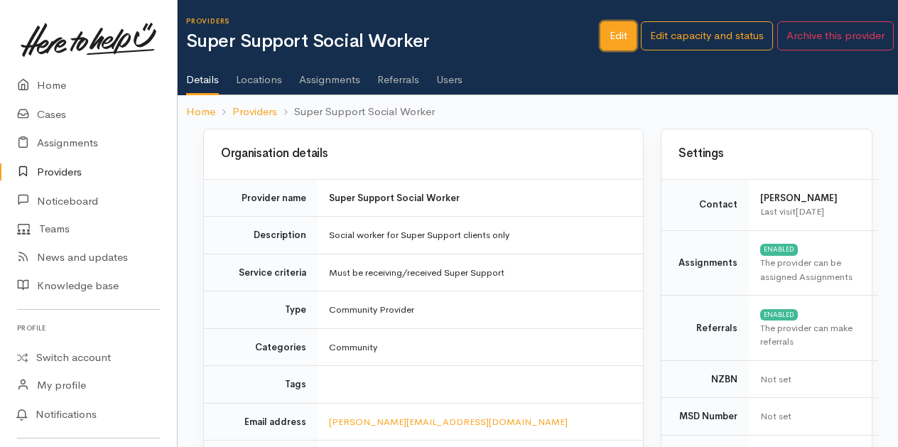
click at [612, 36] on link "Edit" at bounding box center [618, 35] width 36 height 29
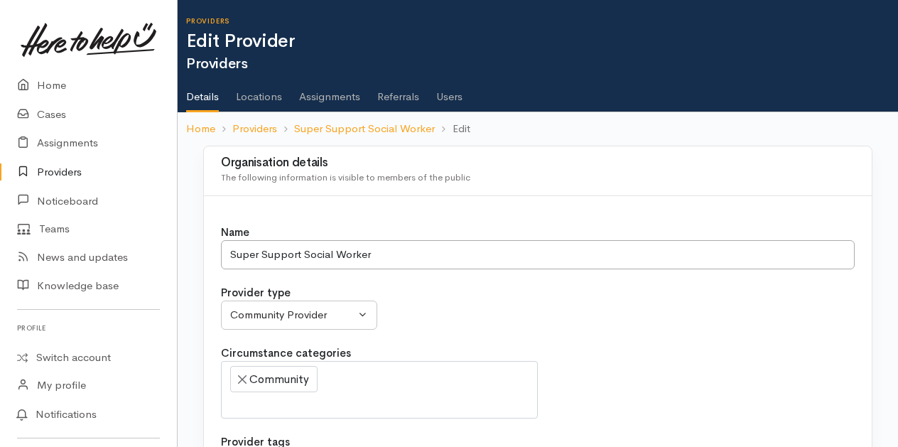
select select
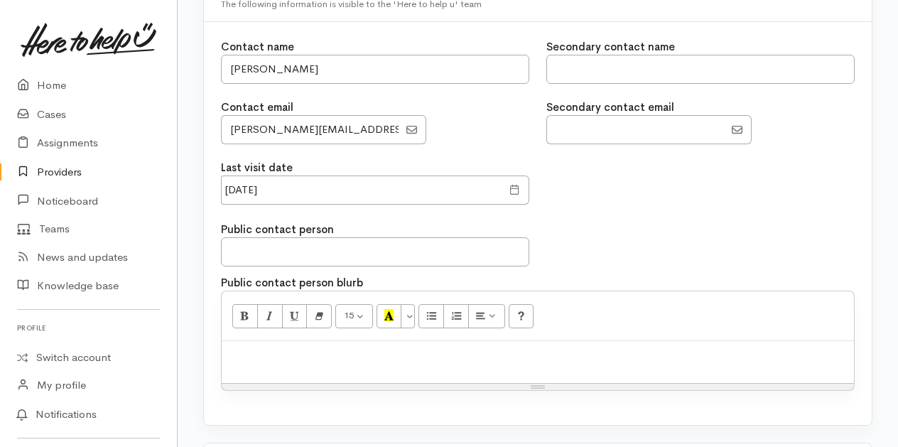
scroll to position [1279, 0]
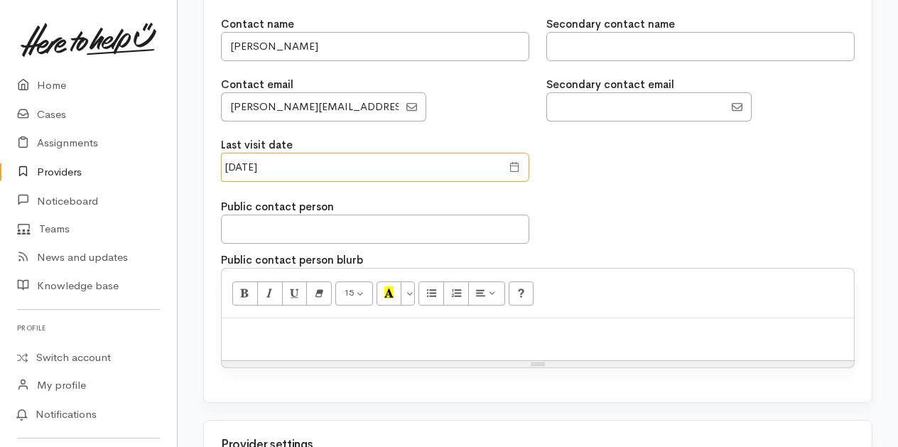
click at [304, 158] on input "23 Jun 2025" at bounding box center [361, 167] width 281 height 29
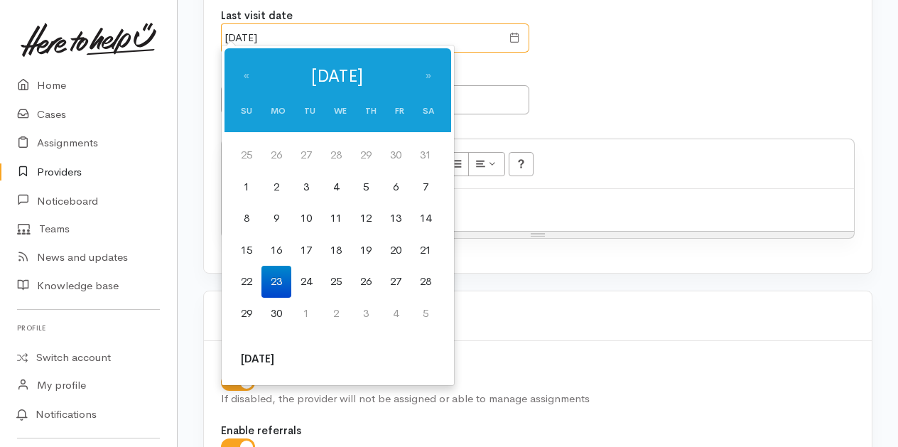
scroll to position [1421, 0]
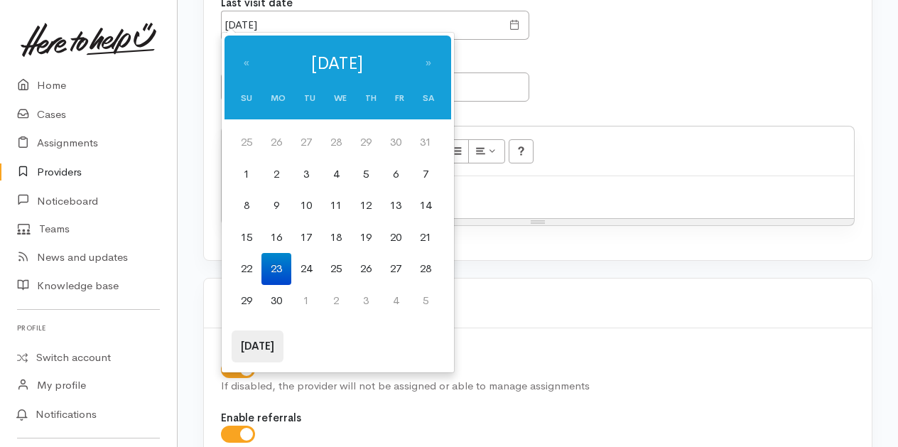
click at [257, 342] on th "Today" at bounding box center [258, 346] width 52 height 32
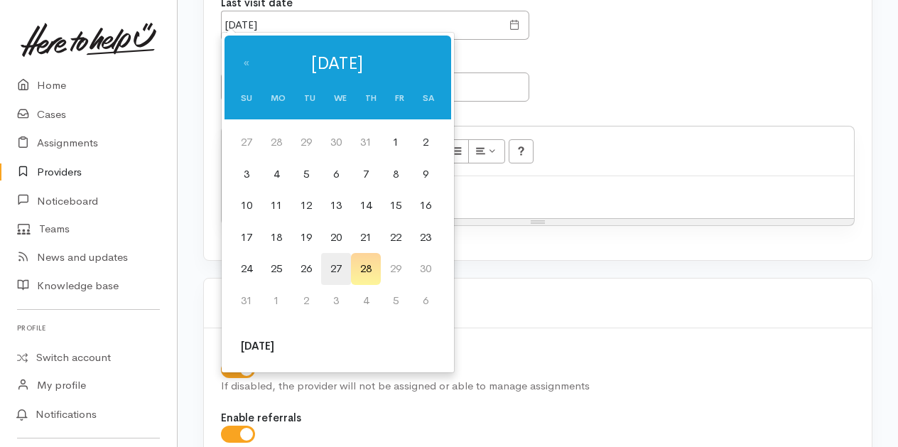
click at [338, 269] on td "27" at bounding box center [336, 269] width 30 height 32
type input "27 Aug 2025"
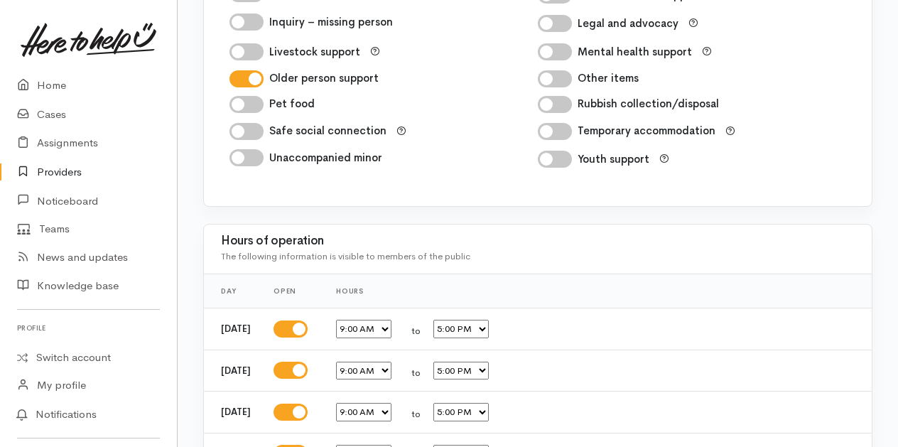
scroll to position [2582, 0]
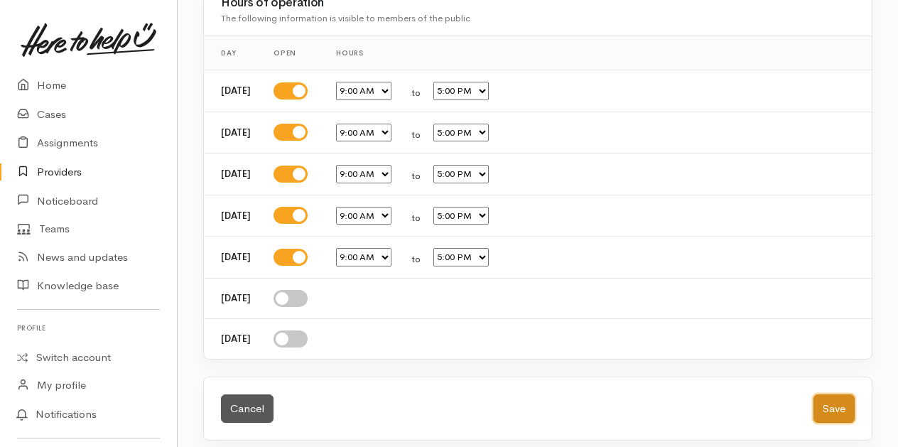
click at [840, 394] on button "Save" at bounding box center [833, 408] width 41 height 29
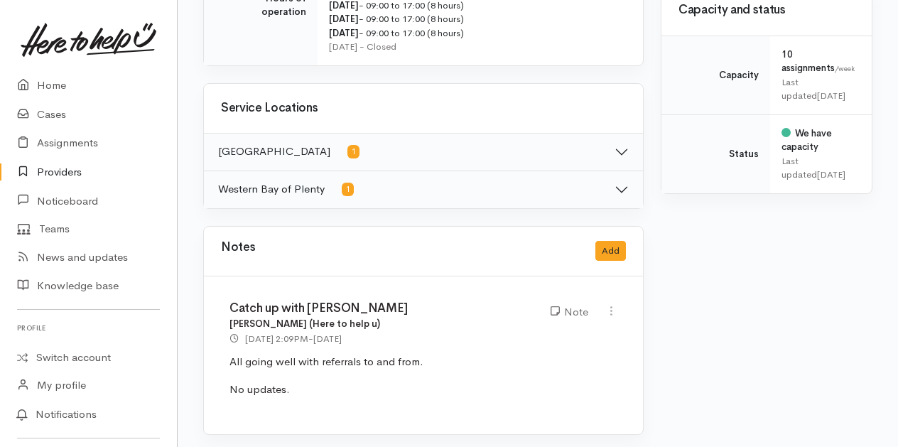
scroll to position [625, 0]
click at [616, 244] on button "Add" at bounding box center [610, 251] width 31 height 21
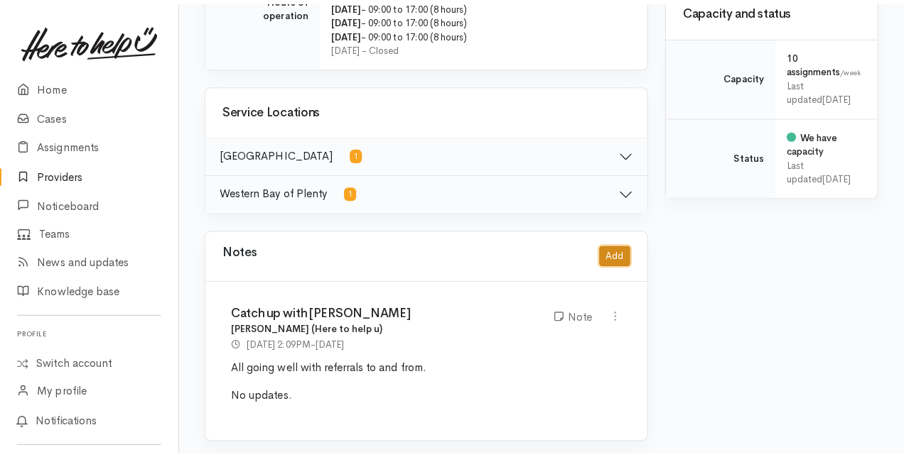
scroll to position [614, 0]
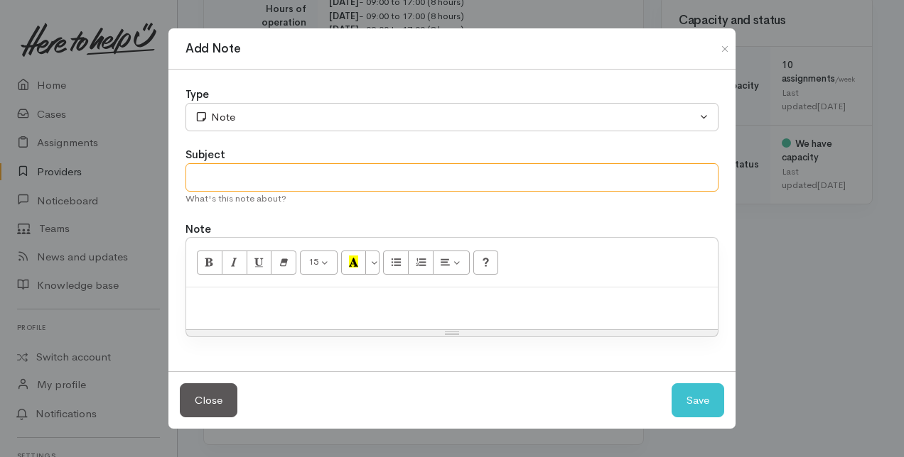
click at [234, 182] on input "text" at bounding box center [451, 177] width 533 height 29
type input "Provider Catch Up"
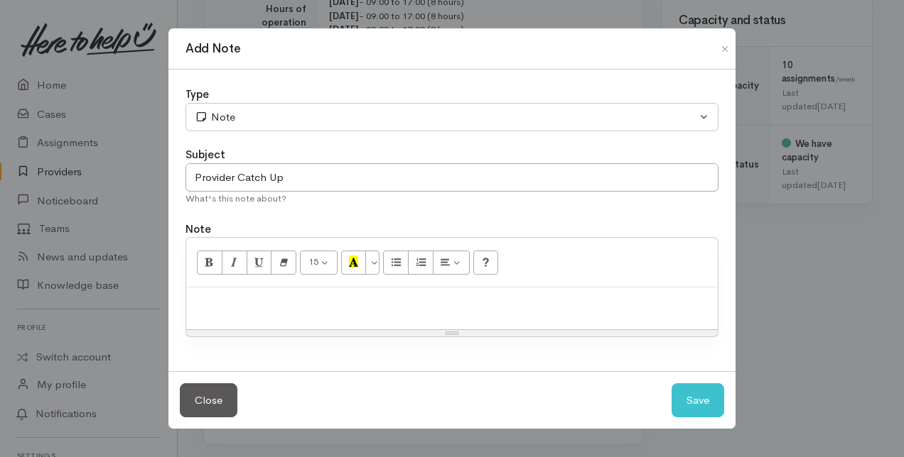
click at [220, 304] on p at bounding box center [451, 303] width 517 height 16
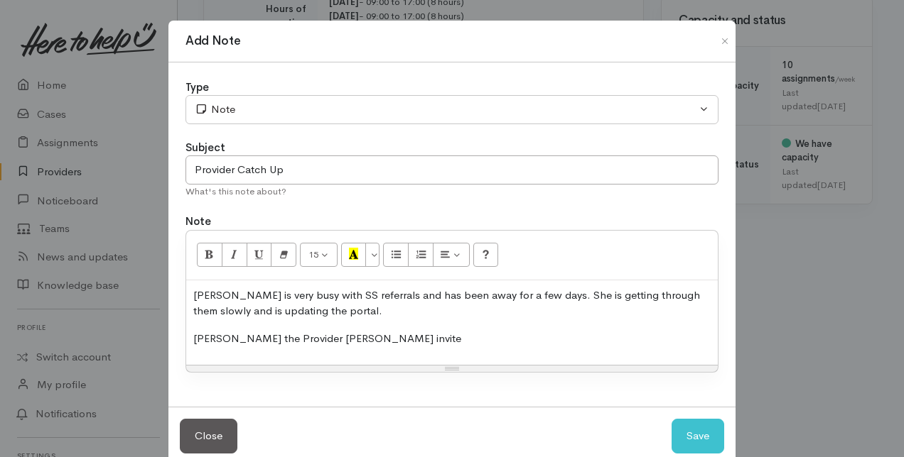
click at [211, 337] on p "Gabe Melissa the Provider Hui invite" at bounding box center [451, 339] width 517 height 16
click at [376, 337] on p "Gave Melissa the Provider Hui invite" at bounding box center [451, 339] width 517 height 16
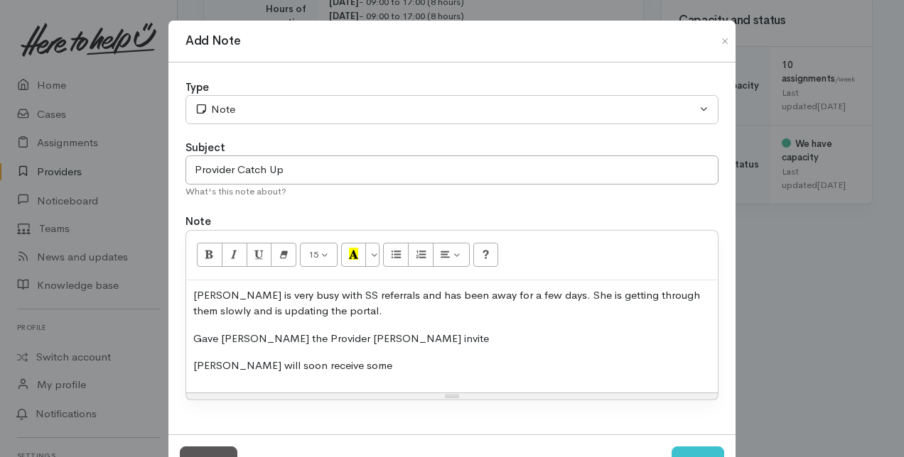
click at [362, 363] on p "Melissa will soon receive some" at bounding box center [451, 366] width 517 height 16
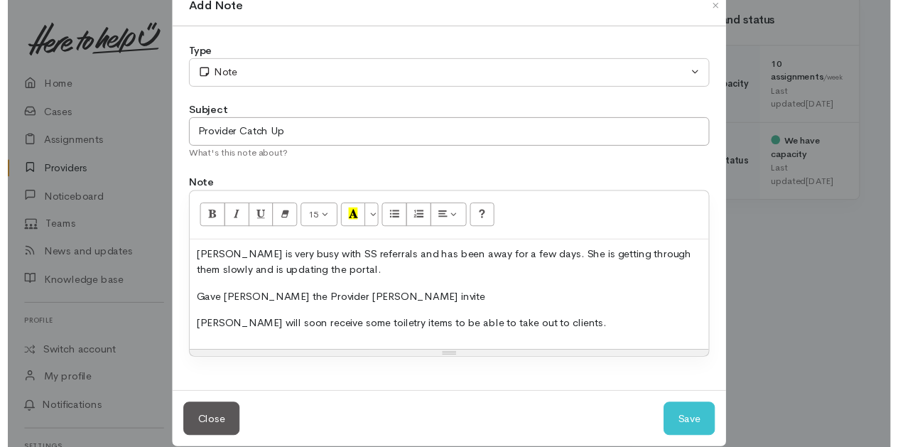
scroll to position [53, 0]
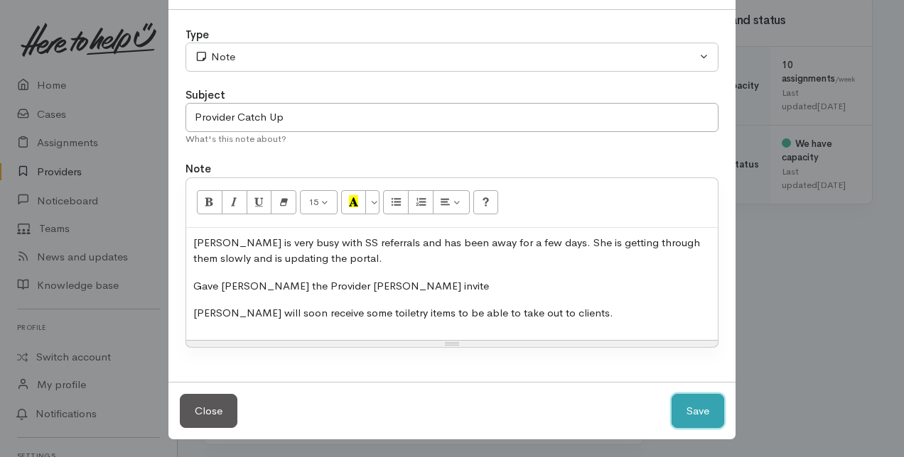
click at [707, 417] on button "Save" at bounding box center [697, 411] width 53 height 35
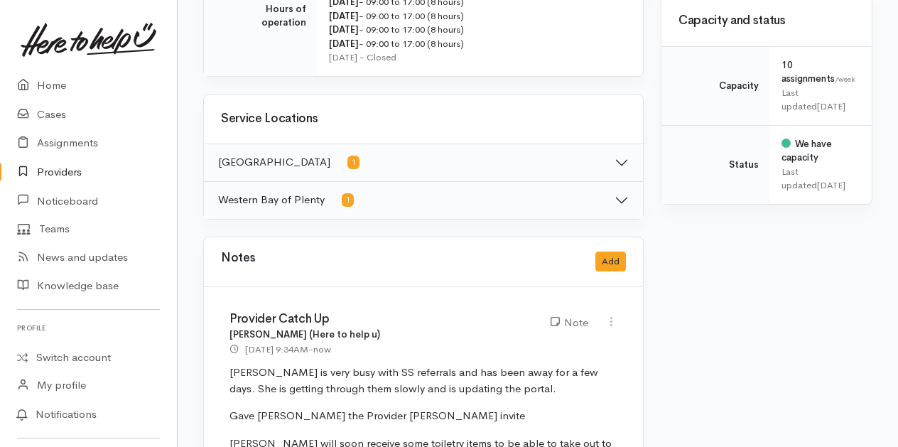
click at [53, 166] on link "Providers" at bounding box center [88, 172] width 177 height 29
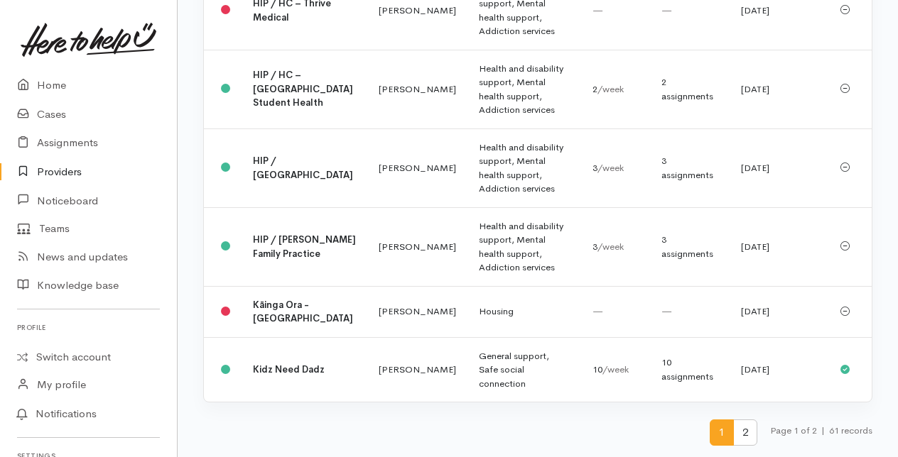
scroll to position [3927, 0]
click at [739, 429] on span "2" at bounding box center [745, 433] width 24 height 26
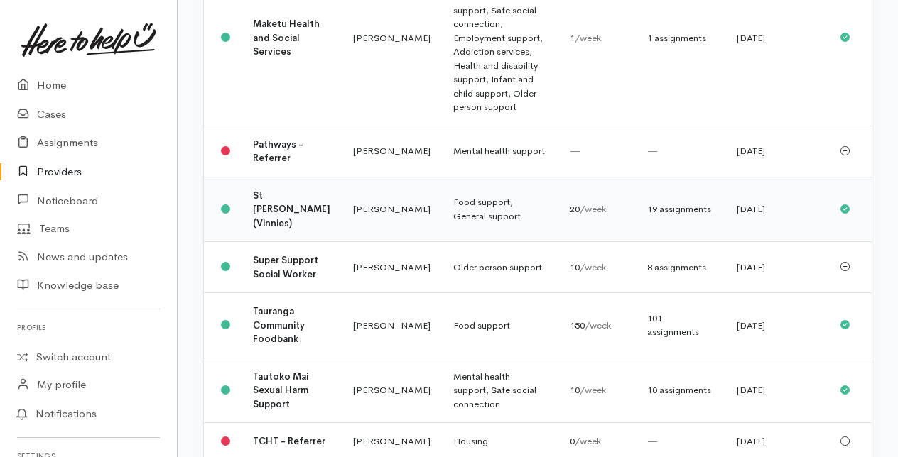
scroll to position [426, 0]
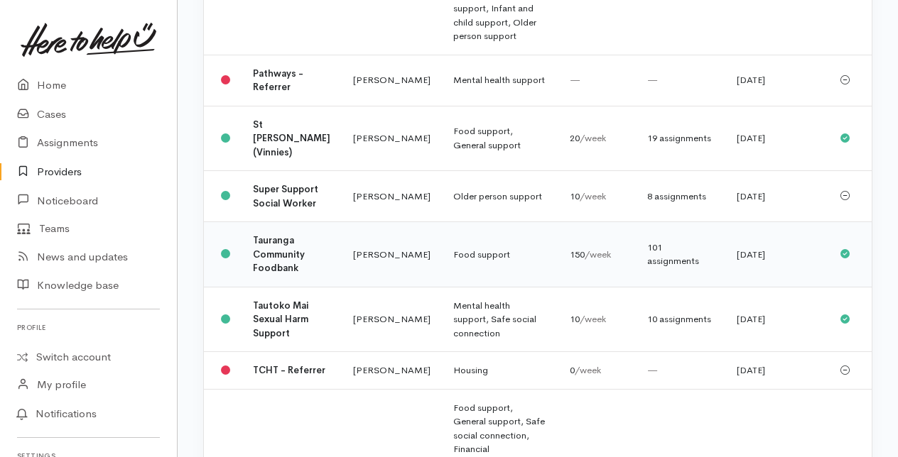
click at [283, 274] on b "Tauranga Community Foodbank" at bounding box center [279, 254] width 52 height 40
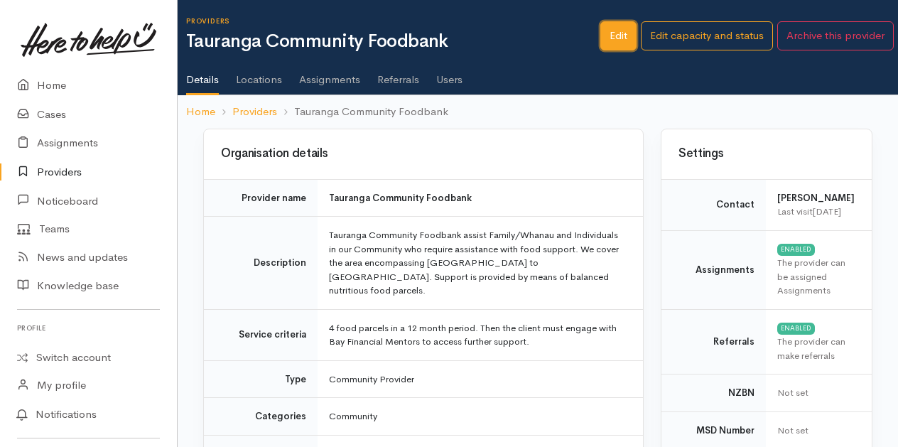
click at [615, 33] on link "Edit" at bounding box center [618, 35] width 36 height 29
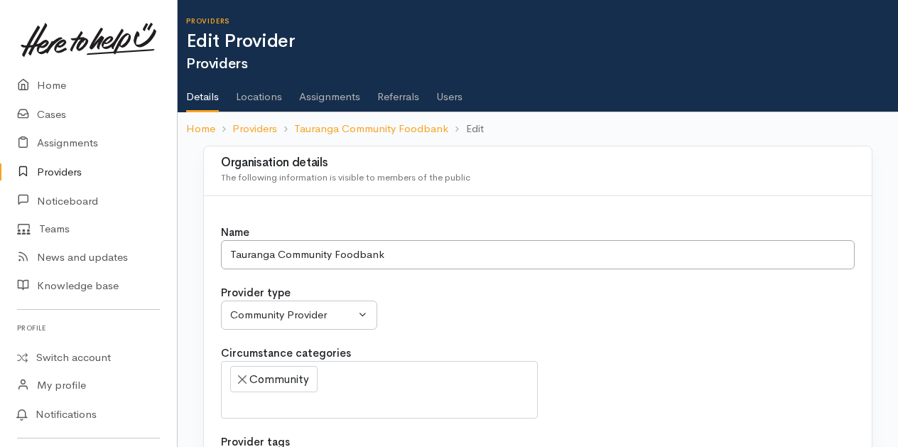
select select
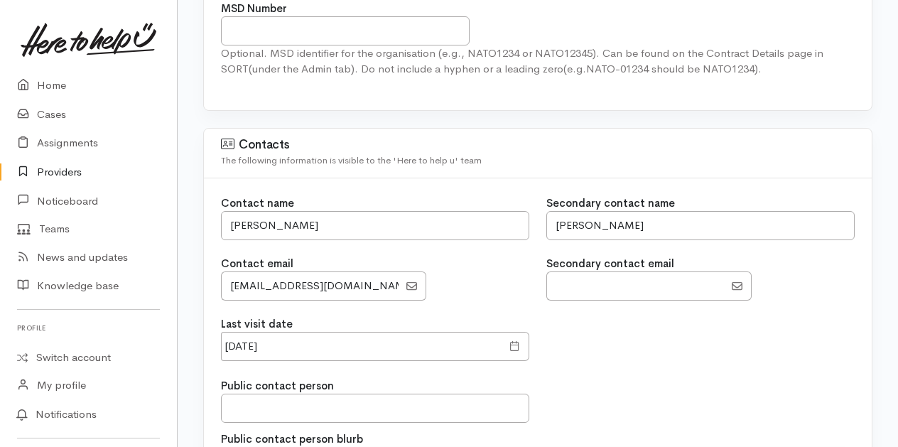
scroll to position [1208, 0]
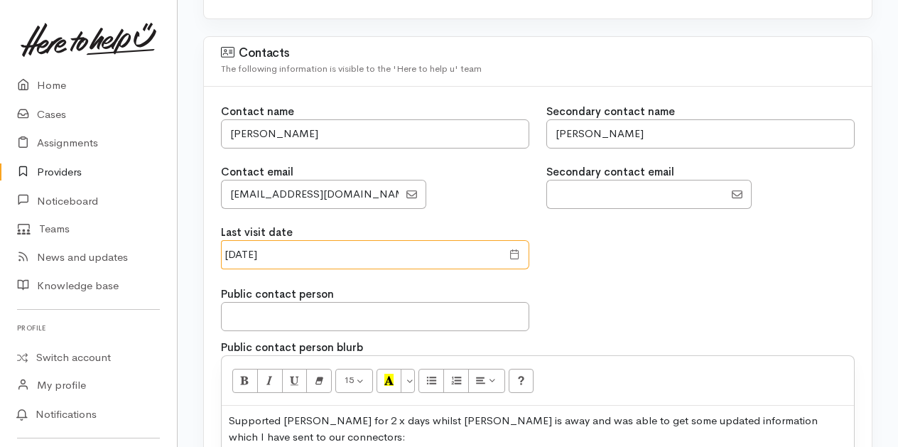
click at [320, 244] on input "20 Feb 2025" at bounding box center [361, 254] width 281 height 29
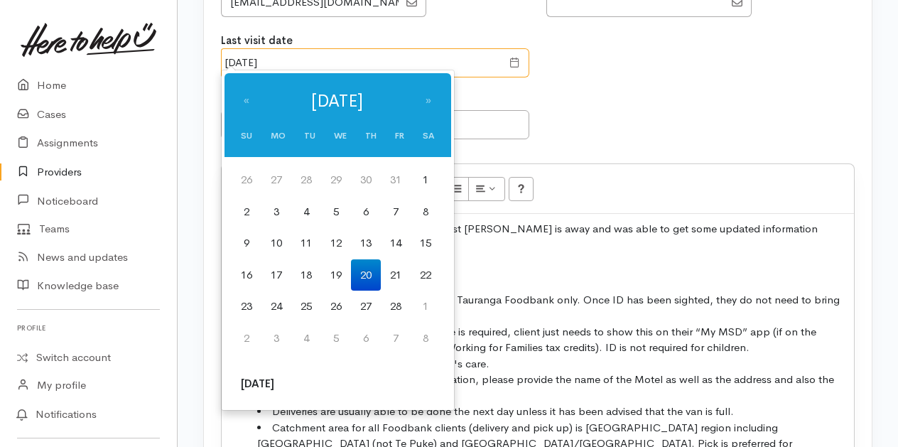
scroll to position [1421, 0]
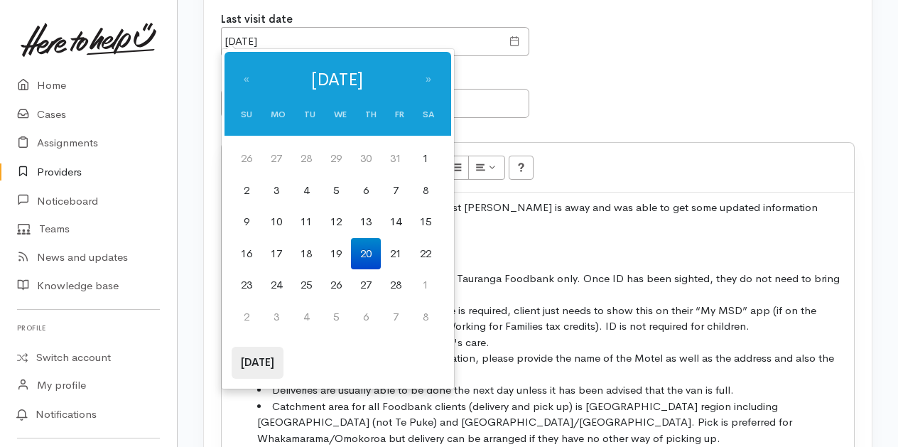
click at [270, 360] on th "Today" at bounding box center [258, 363] width 52 height 32
click at [337, 277] on td "27" at bounding box center [336, 285] width 30 height 32
type input "27 Aug 2025"
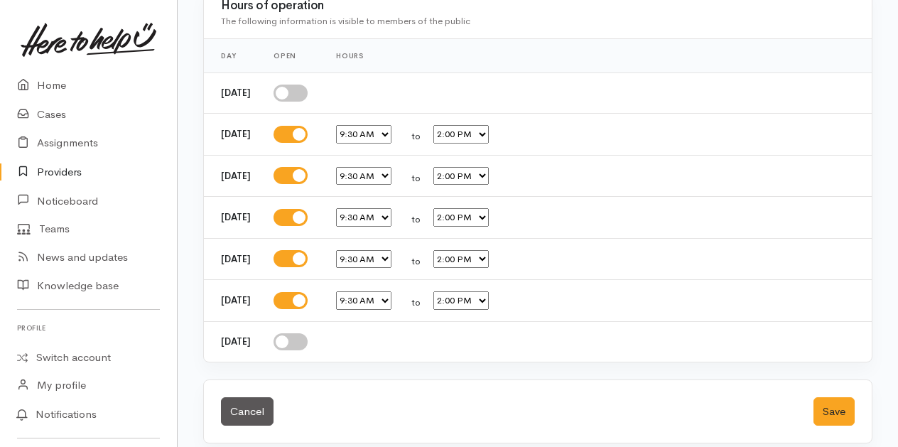
scroll to position [2941, 0]
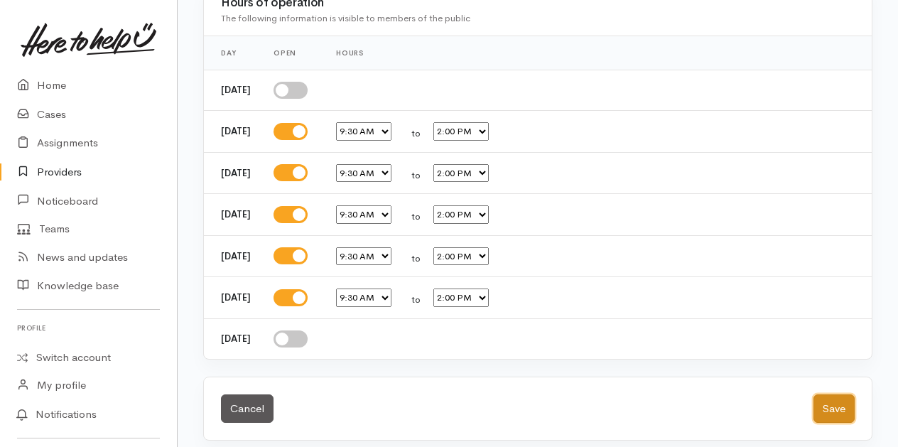
click at [841, 401] on button "Save" at bounding box center [833, 408] width 41 height 29
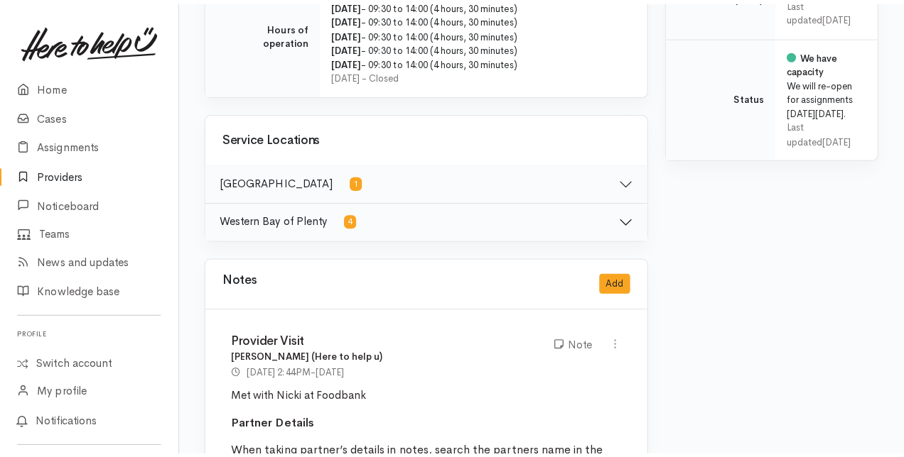
scroll to position [781, 0]
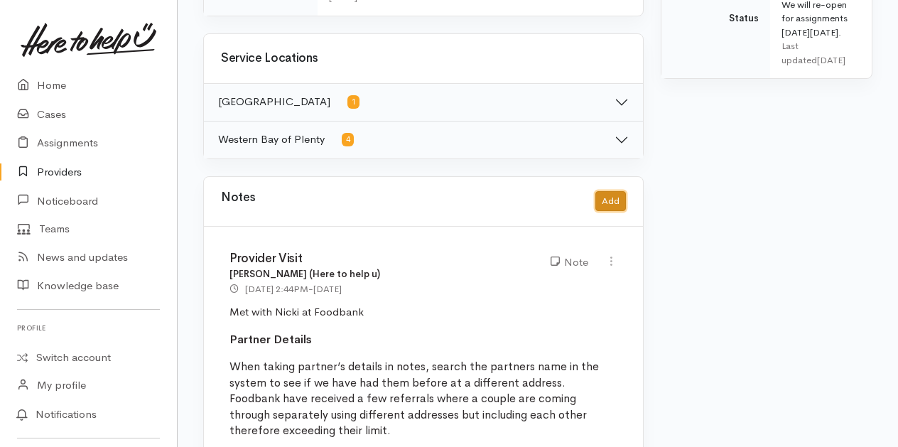
click at [609, 191] on button "Add" at bounding box center [610, 201] width 31 height 21
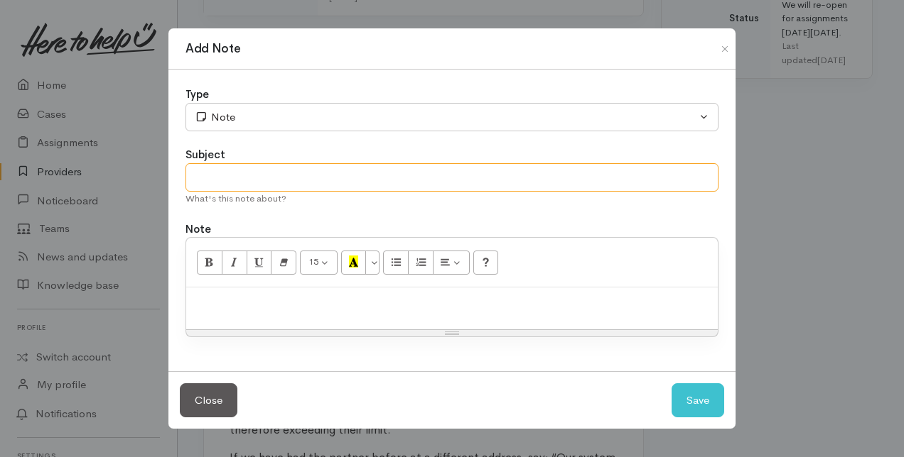
click at [207, 180] on input "text" at bounding box center [451, 177] width 533 height 29
type input "Provider Catch Up"
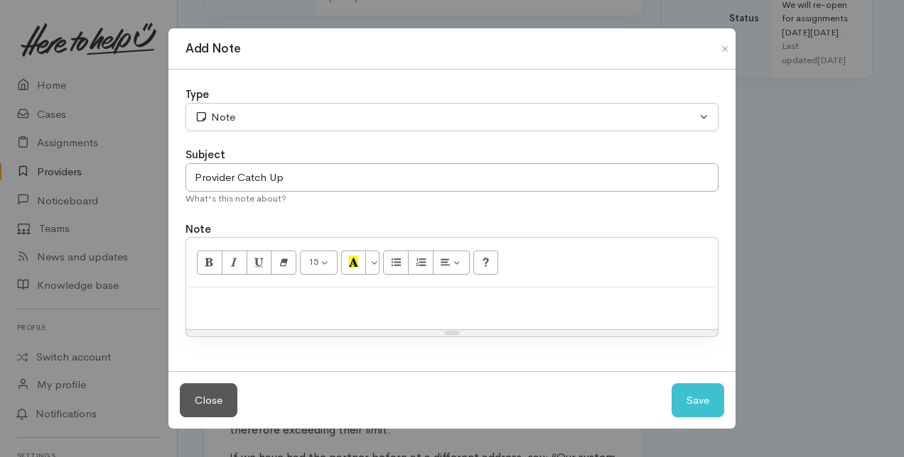
click at [209, 308] on p at bounding box center [451, 303] width 517 height 16
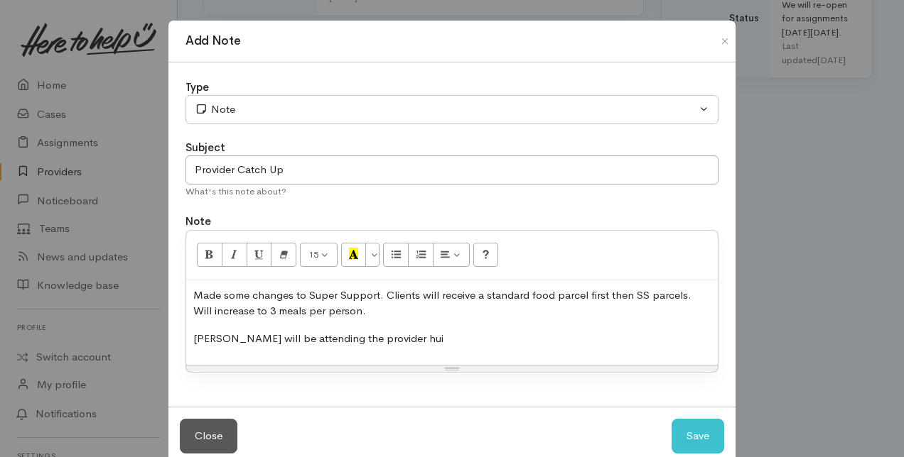
click at [357, 308] on p "Made some changes to Super Support. Clients will receive a standard food parcel…" at bounding box center [451, 304] width 517 height 32
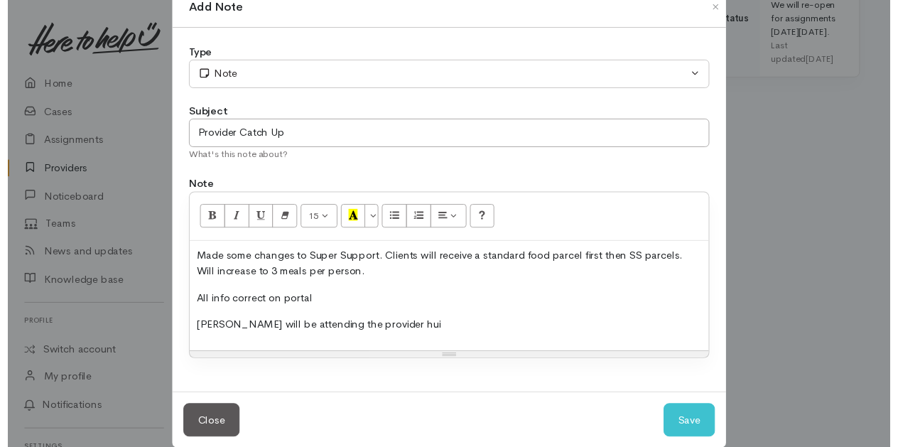
scroll to position [53, 0]
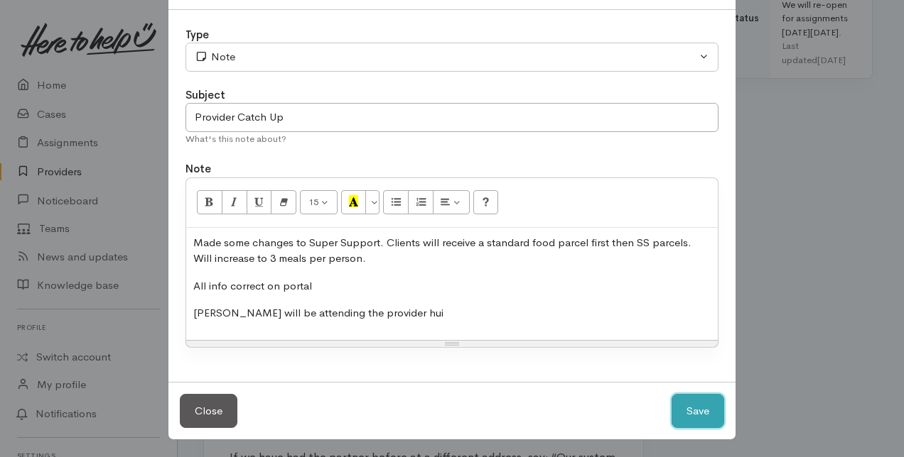
click at [688, 412] on button "Save" at bounding box center [697, 411] width 53 height 35
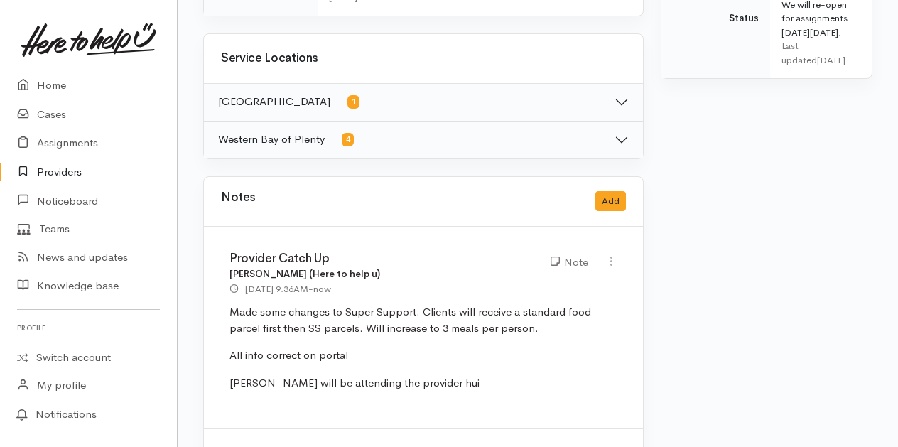
click at [63, 170] on link "Providers" at bounding box center [88, 172] width 177 height 29
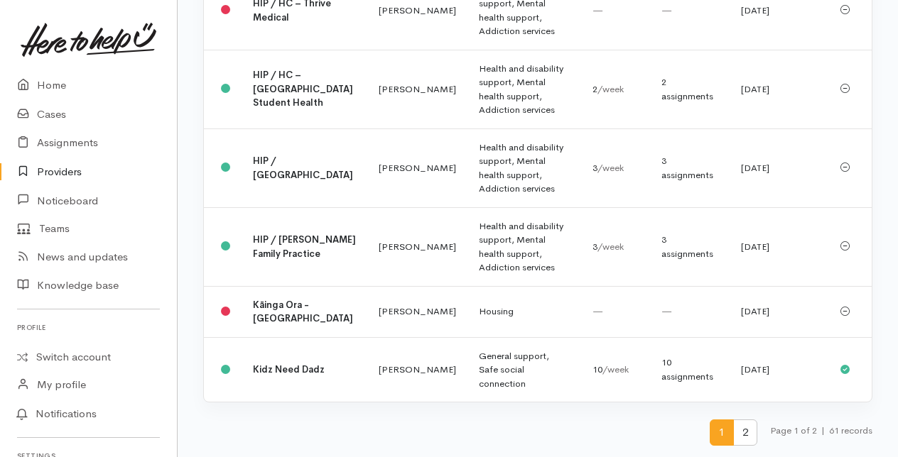
scroll to position [3927, 0]
click at [746, 433] on span "2" at bounding box center [745, 433] width 24 height 26
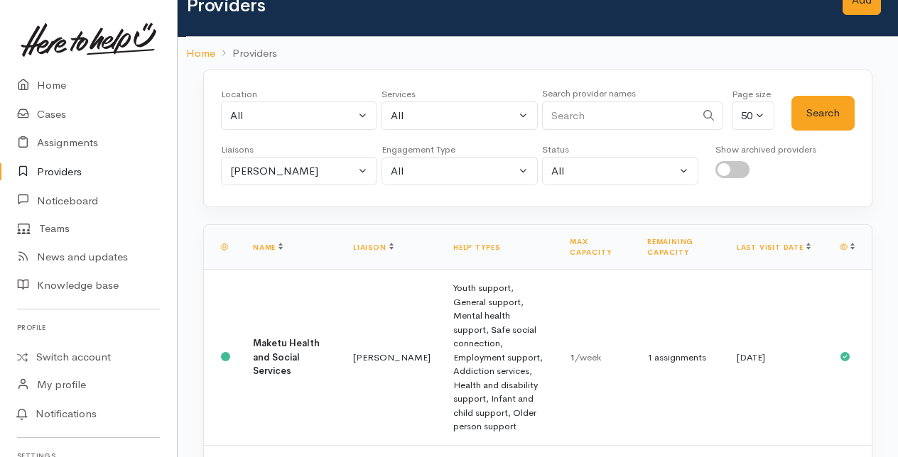
scroll to position [0, 0]
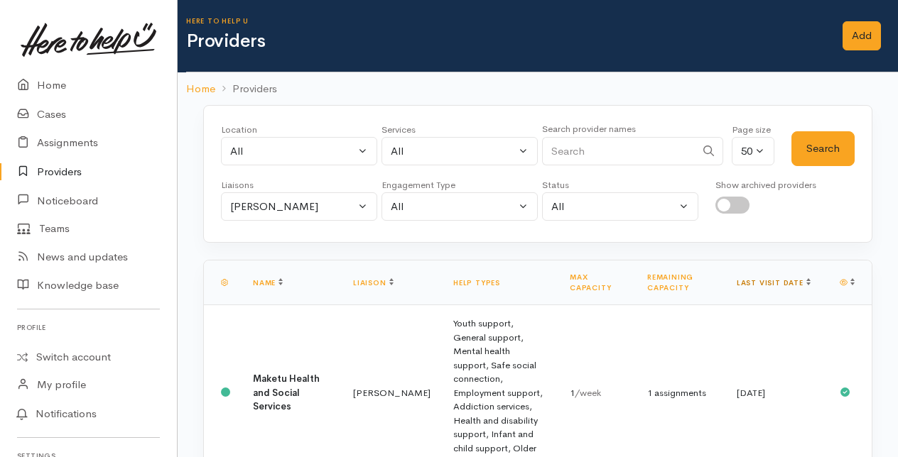
click at [798, 281] on link "Last visit date" at bounding box center [774, 282] width 74 height 9
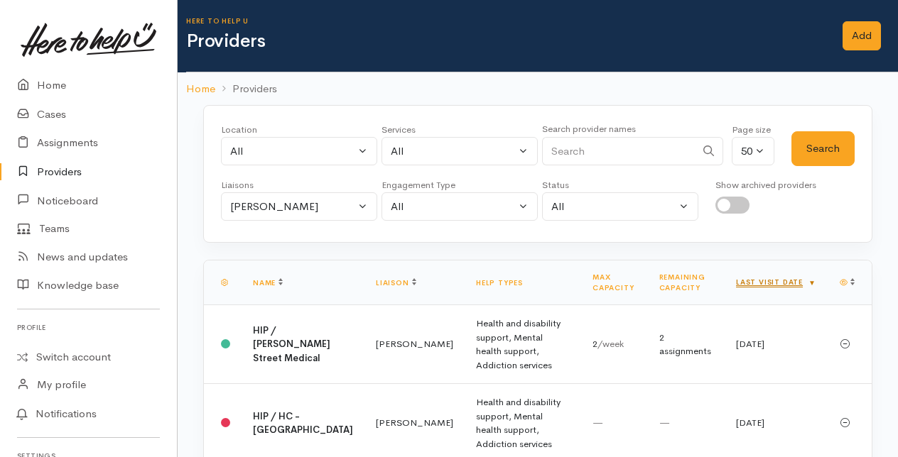
click at [797, 278] on link "Last visit date" at bounding box center [776, 282] width 80 height 9
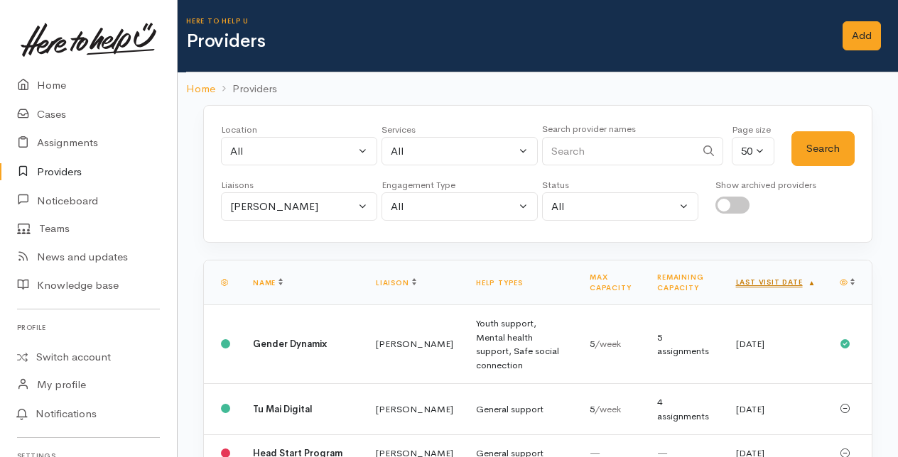
click at [798, 278] on link "Last visit date" at bounding box center [776, 282] width 80 height 9
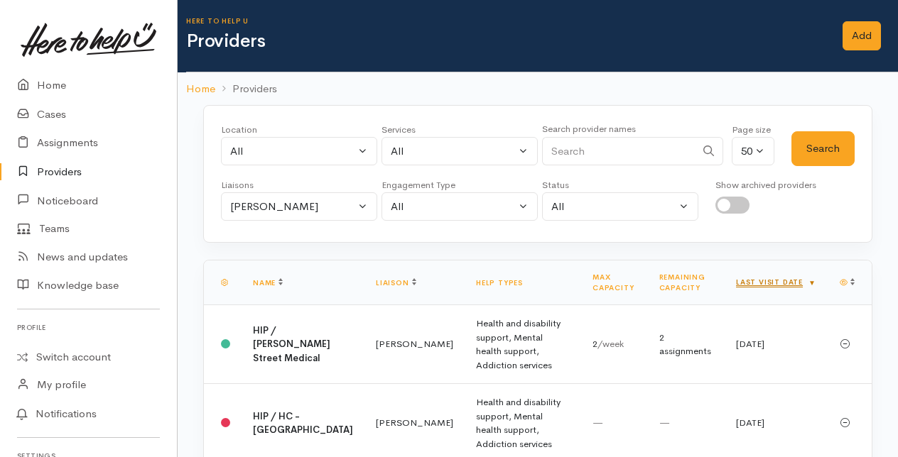
click at [798, 278] on link "Last visit date" at bounding box center [776, 282] width 80 height 9
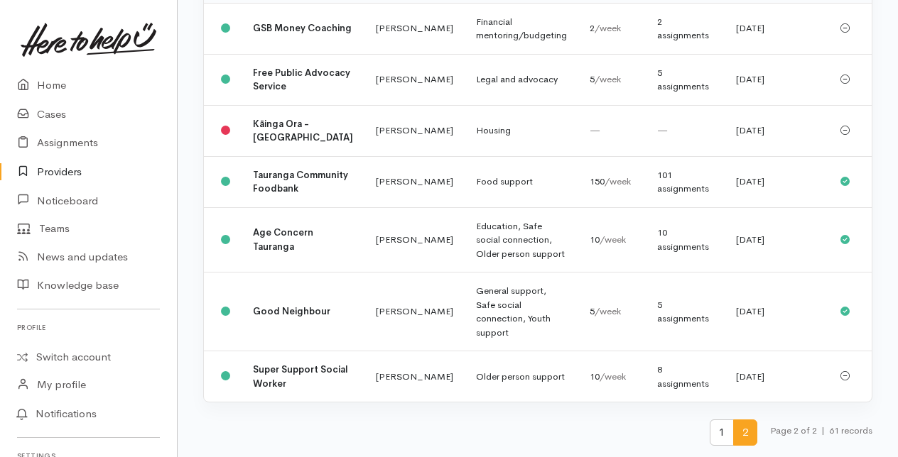
scroll to position [639, 0]
click at [55, 87] on link "Home" at bounding box center [88, 85] width 177 height 29
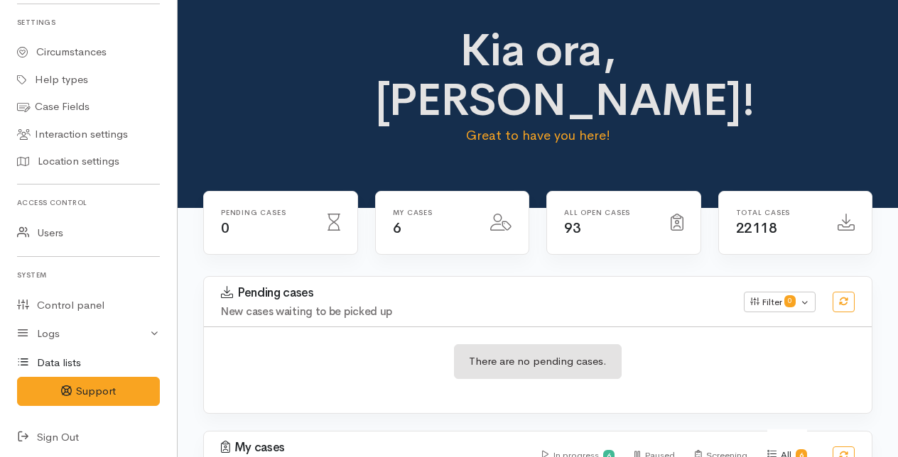
scroll to position [436, 0]
click at [33, 435] on icon at bounding box center [27, 436] width 20 height 18
